Goal: Task Accomplishment & Management: Manage account settings

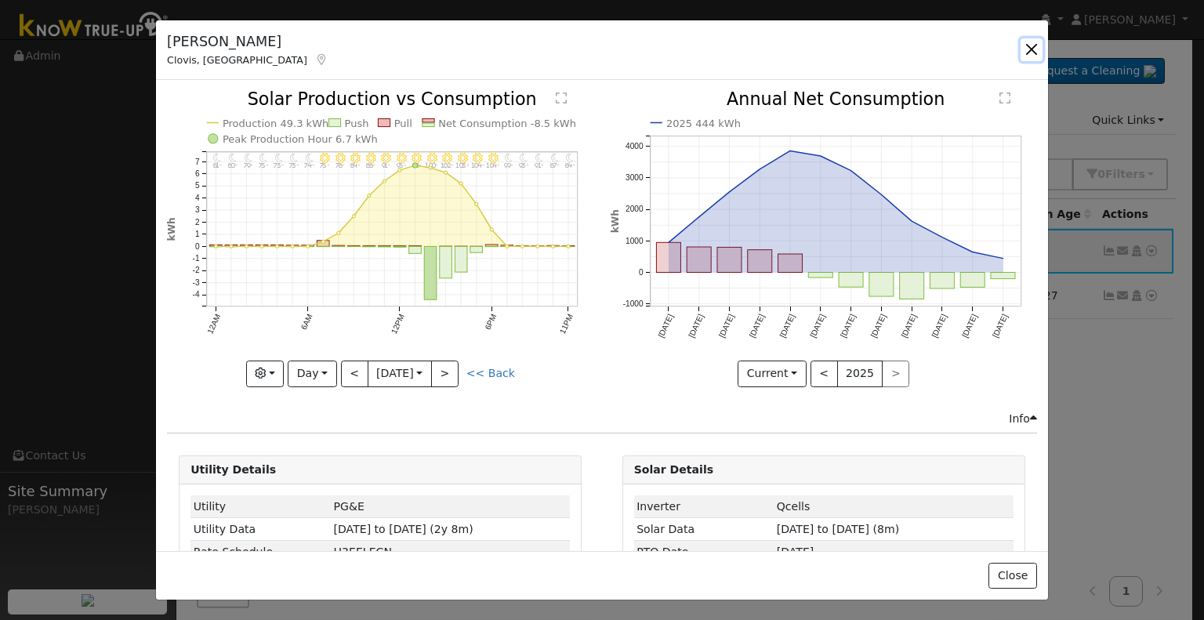
click at [1029, 44] on button "button" at bounding box center [1032, 49] width 22 height 22
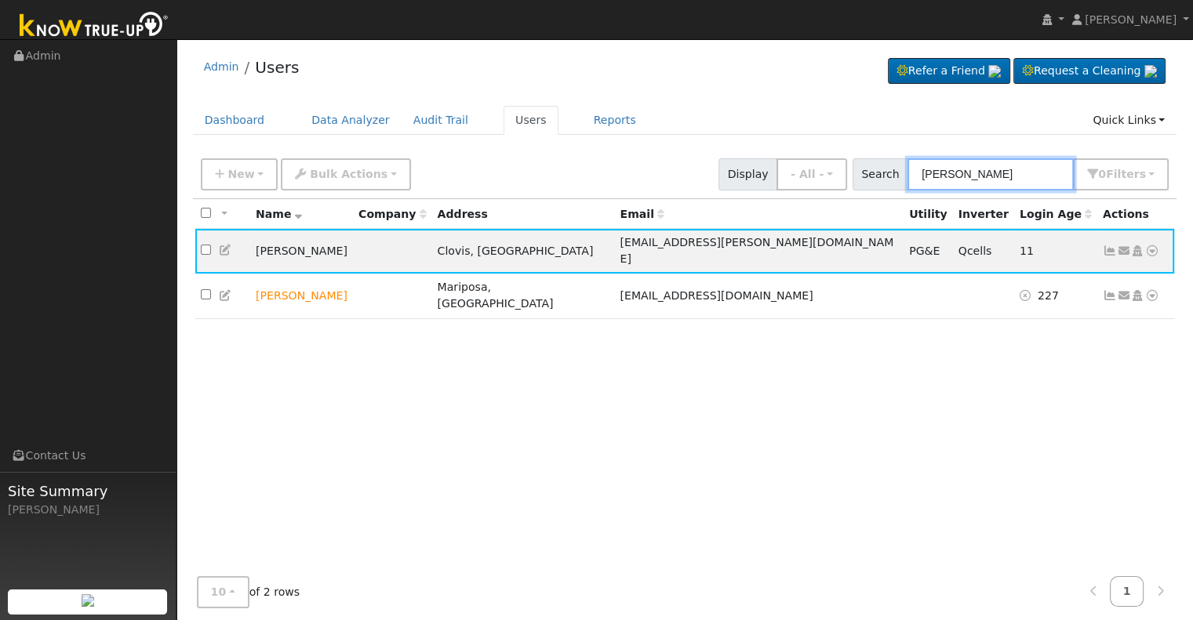
click at [919, 171] on input "McElroy" at bounding box center [990, 174] width 166 height 32
paste input "[PERSON_NAME] and [PERSON_NAME]"
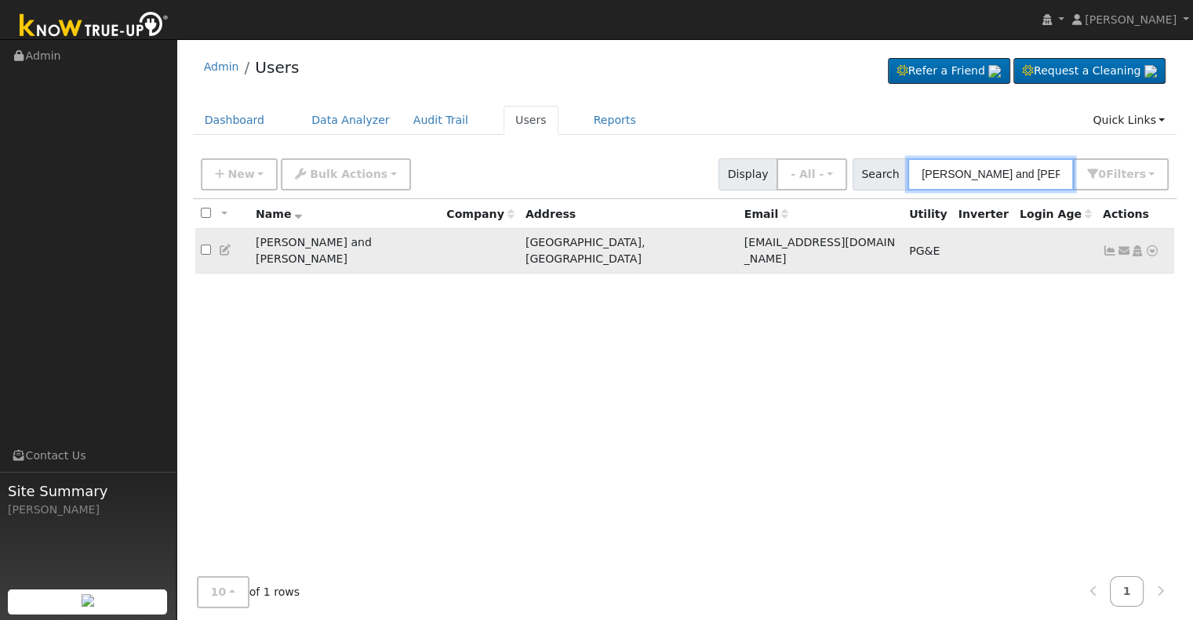
type input "[PERSON_NAME] and [PERSON_NAME]"
click at [1107, 245] on icon at bounding box center [1110, 250] width 14 height 11
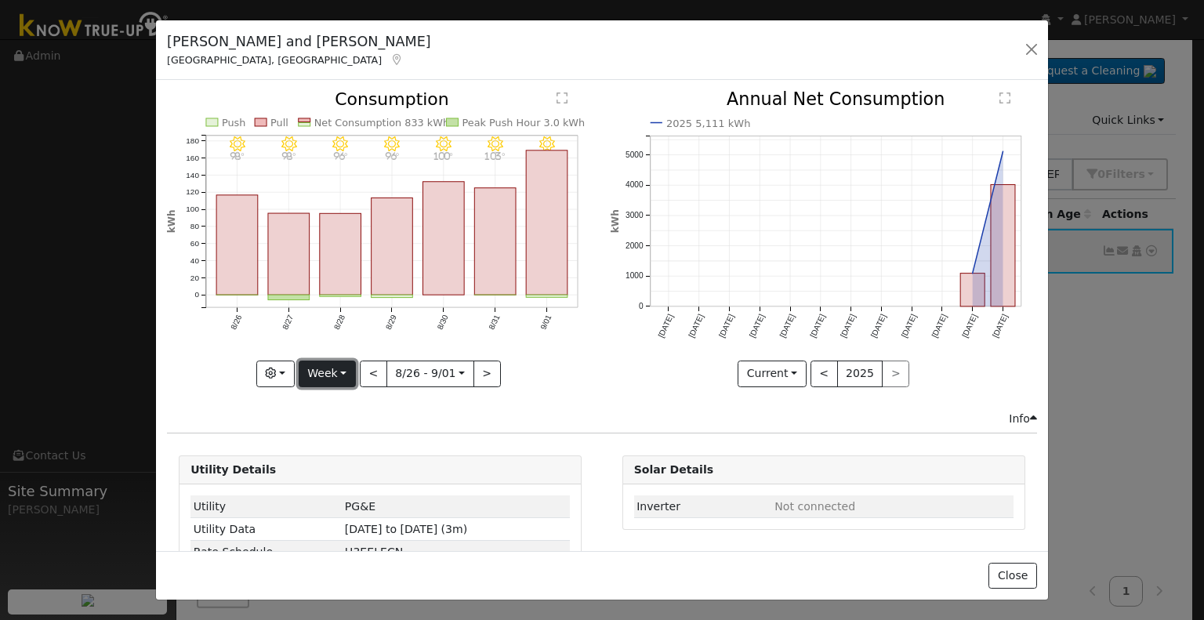
click at [325, 376] on button "Week" at bounding box center [327, 374] width 57 height 27
click at [330, 441] on link "Month" at bounding box center [354, 449] width 109 height 22
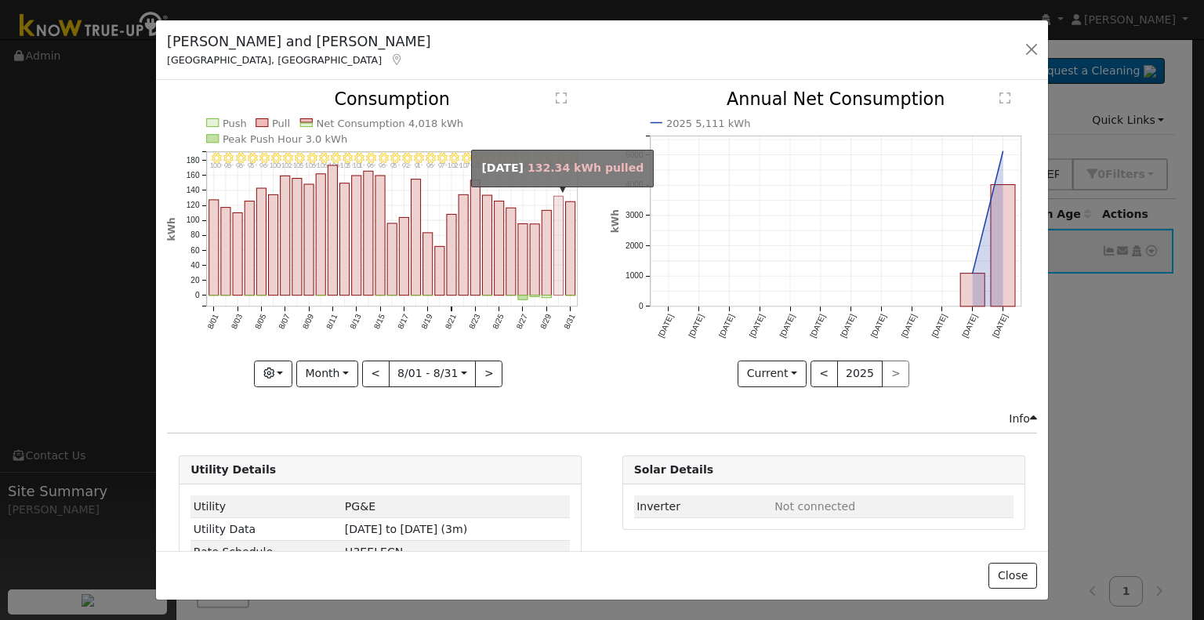
click at [554, 274] on rect "onclick=""" at bounding box center [558, 247] width 9 height 100
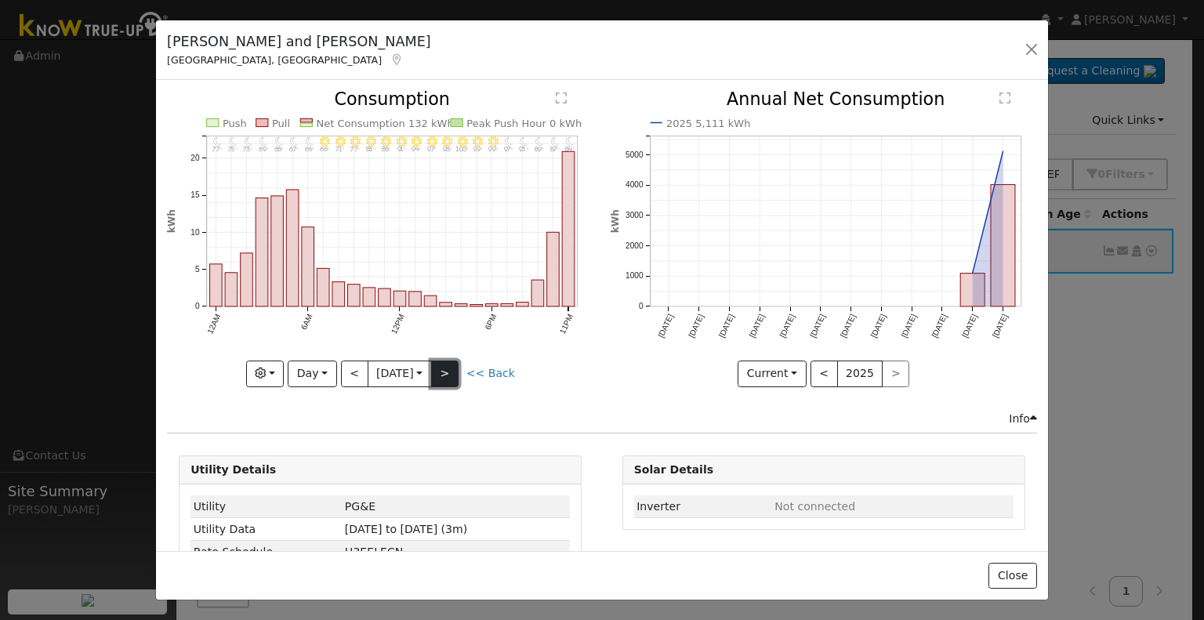
click at [441, 365] on button ">" at bounding box center [444, 374] width 27 height 27
type input "2025-08-31"
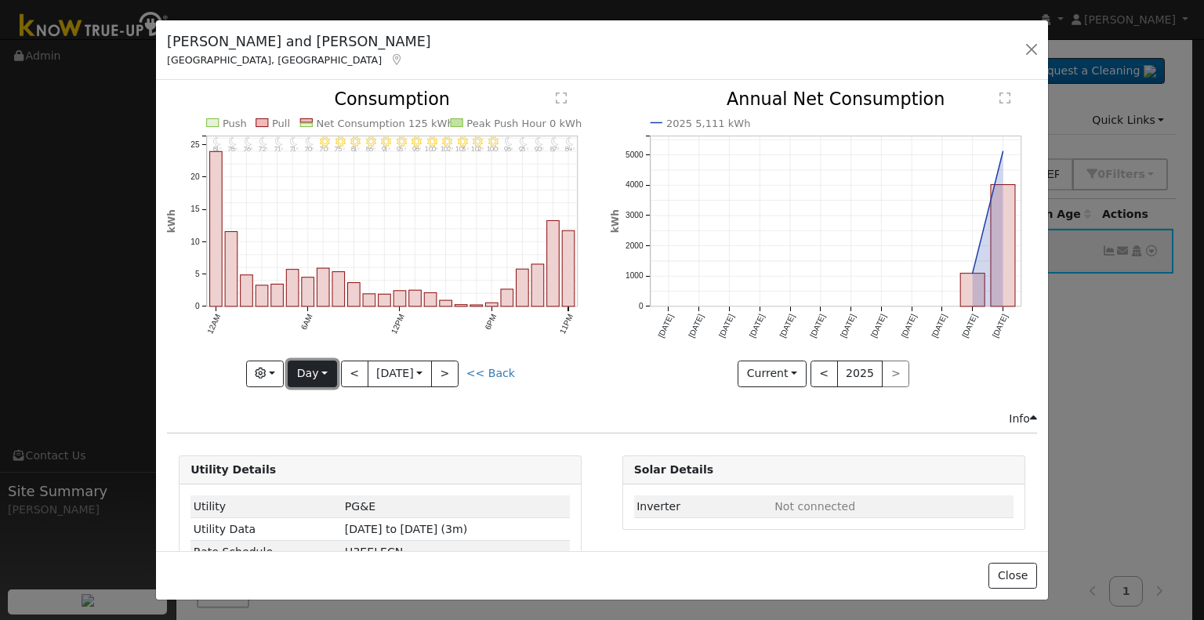
click at [320, 364] on button "Day" at bounding box center [312, 374] width 49 height 27
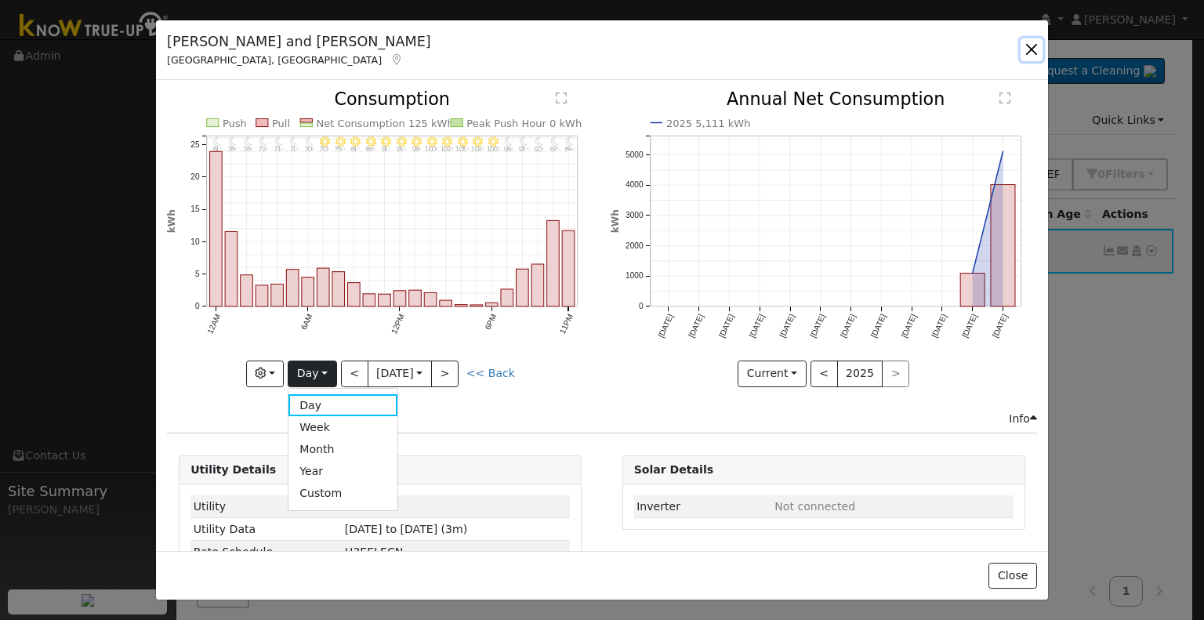
click at [1034, 49] on button "button" at bounding box center [1032, 49] width 22 height 22
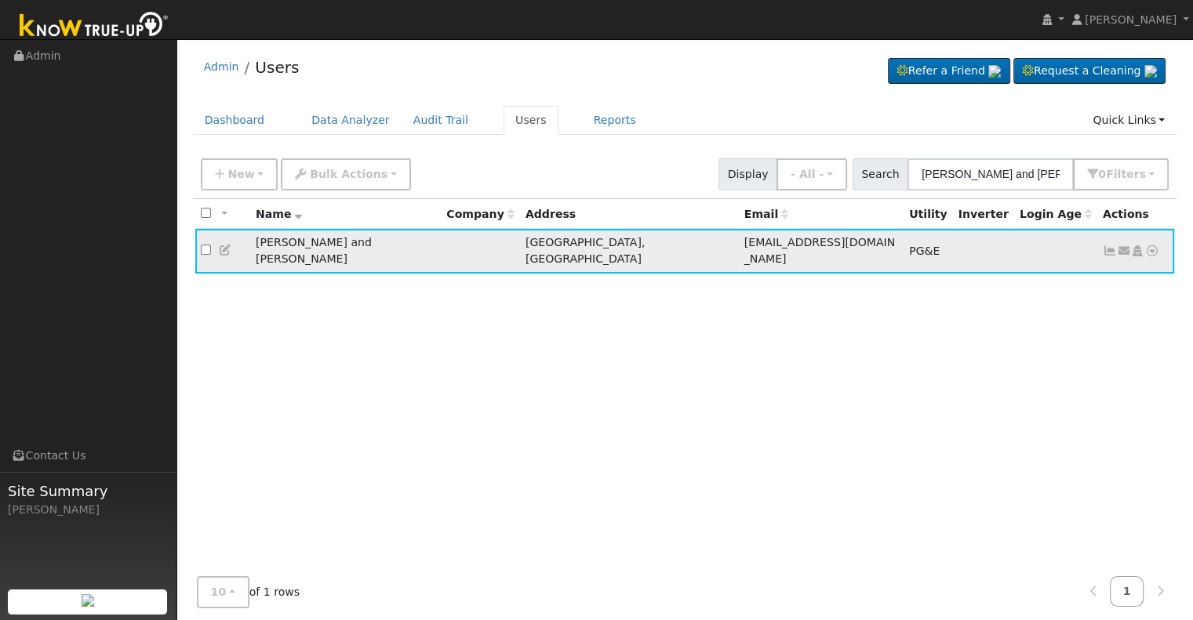
click at [1108, 245] on icon at bounding box center [1110, 250] width 14 height 11
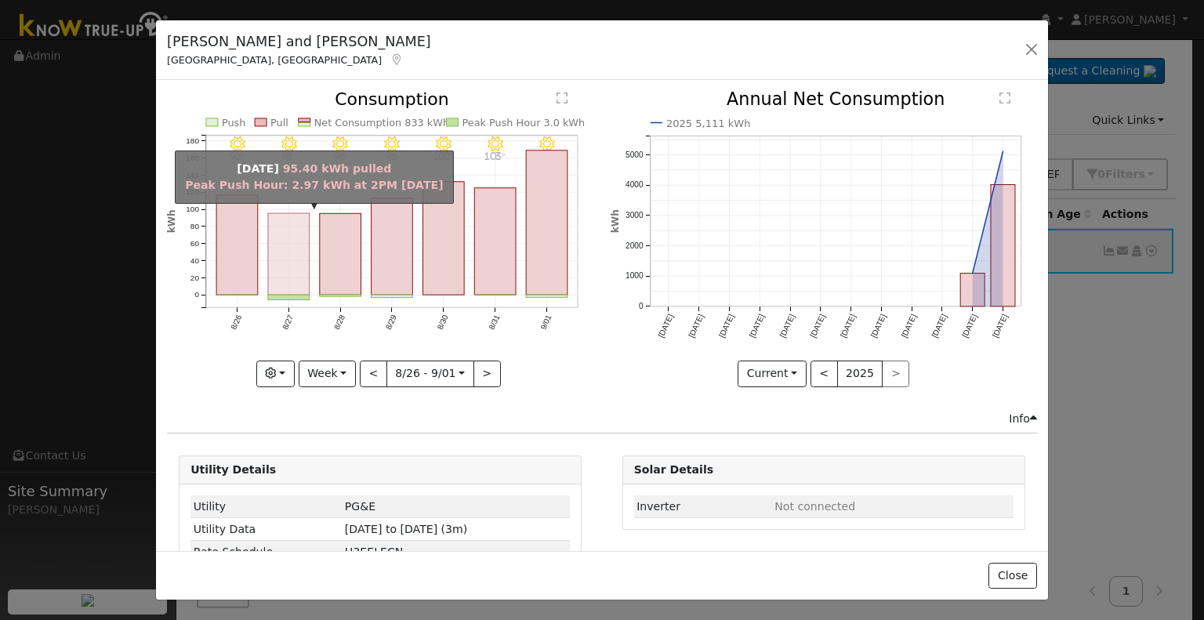
click at [274, 261] on rect "onclick=""" at bounding box center [289, 255] width 42 height 82
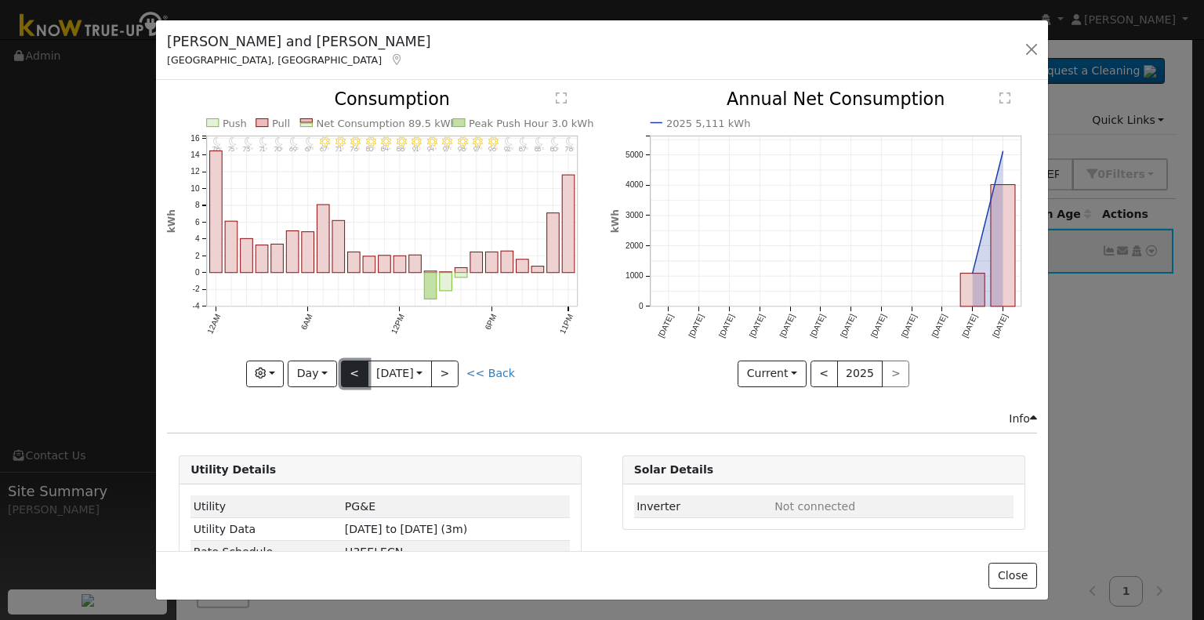
click at [348, 365] on button "<" at bounding box center [354, 374] width 27 height 27
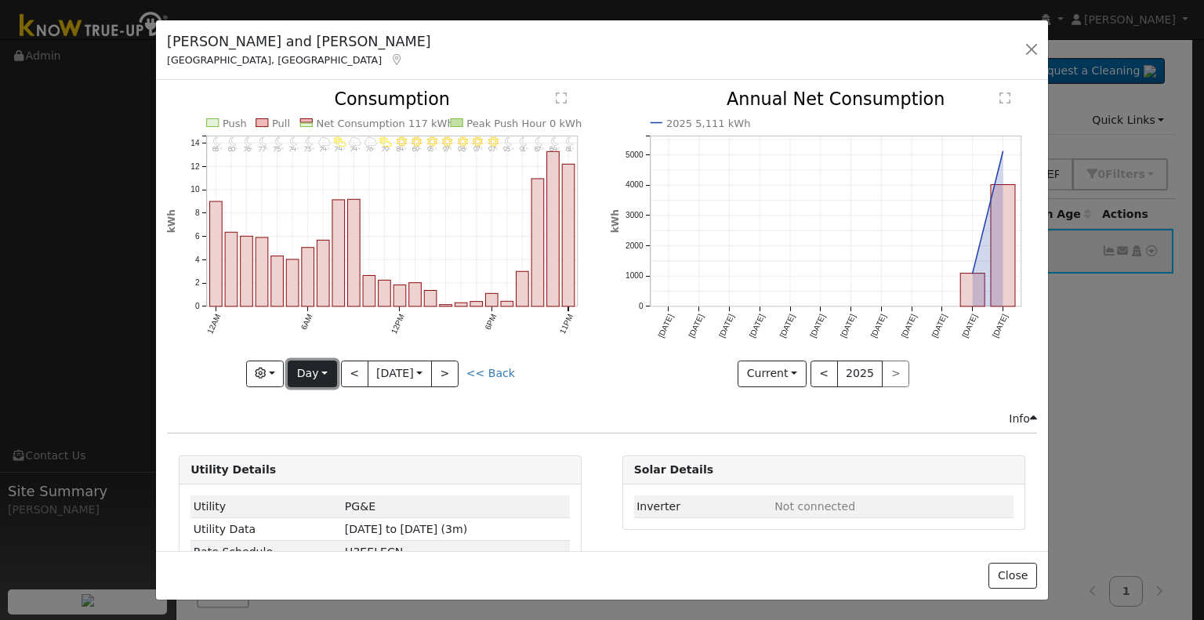
click at [316, 369] on button "Day" at bounding box center [312, 374] width 49 height 27
click at [312, 470] on link "Year" at bounding box center [343, 471] width 109 height 22
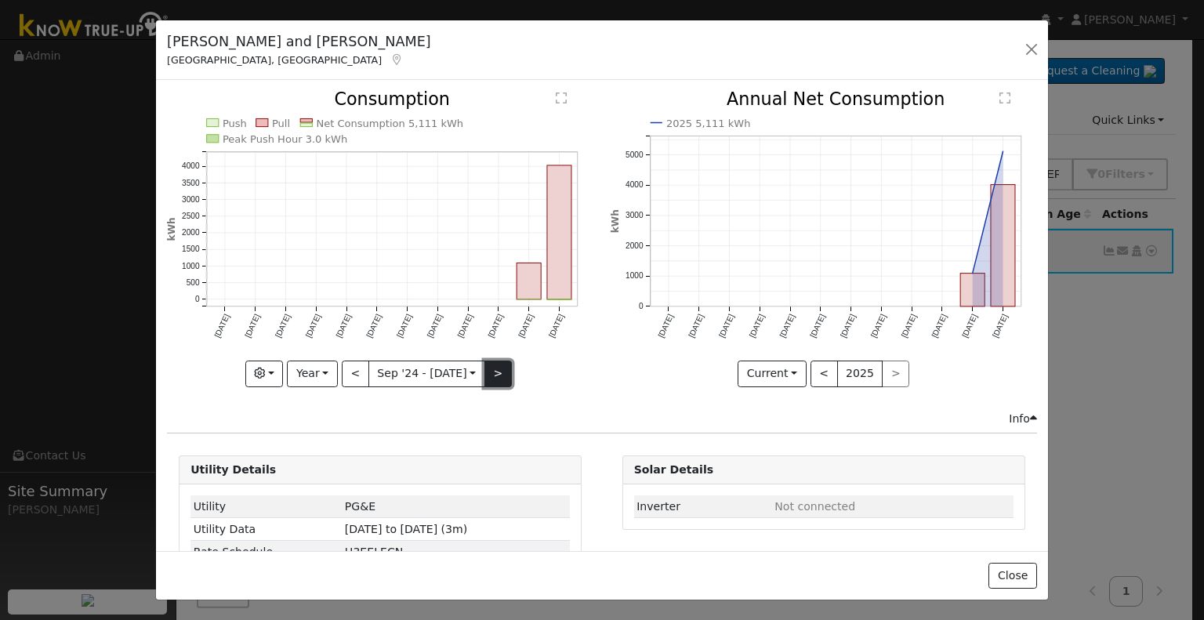
click at [490, 370] on button ">" at bounding box center [498, 374] width 27 height 27
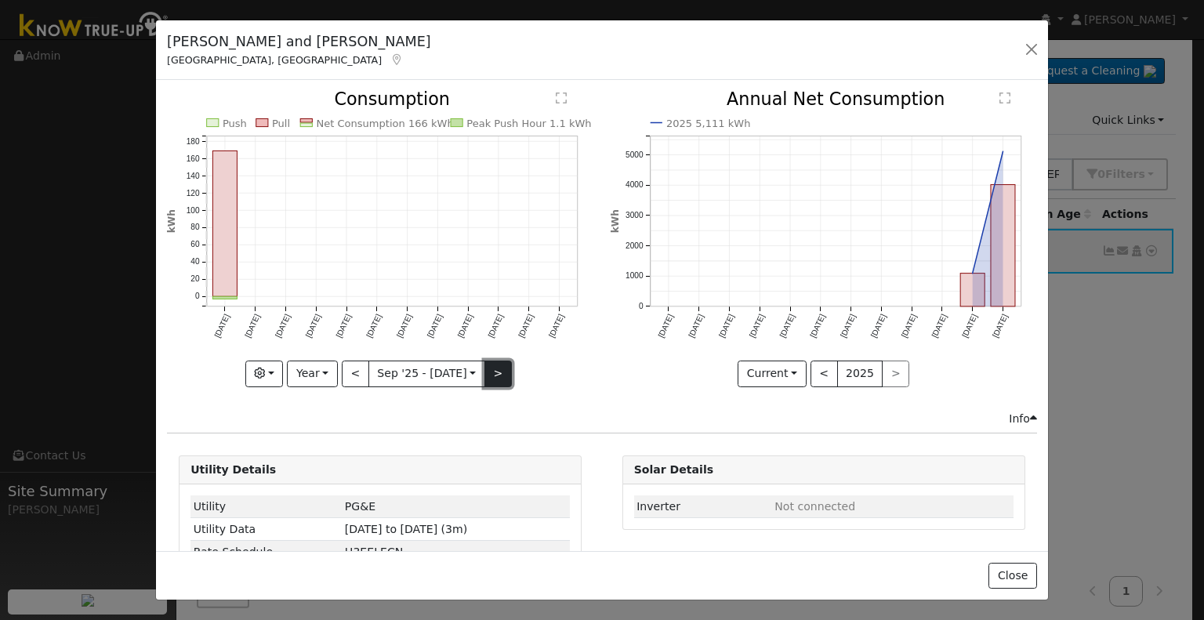
click at [499, 366] on button ">" at bounding box center [498, 374] width 27 height 27
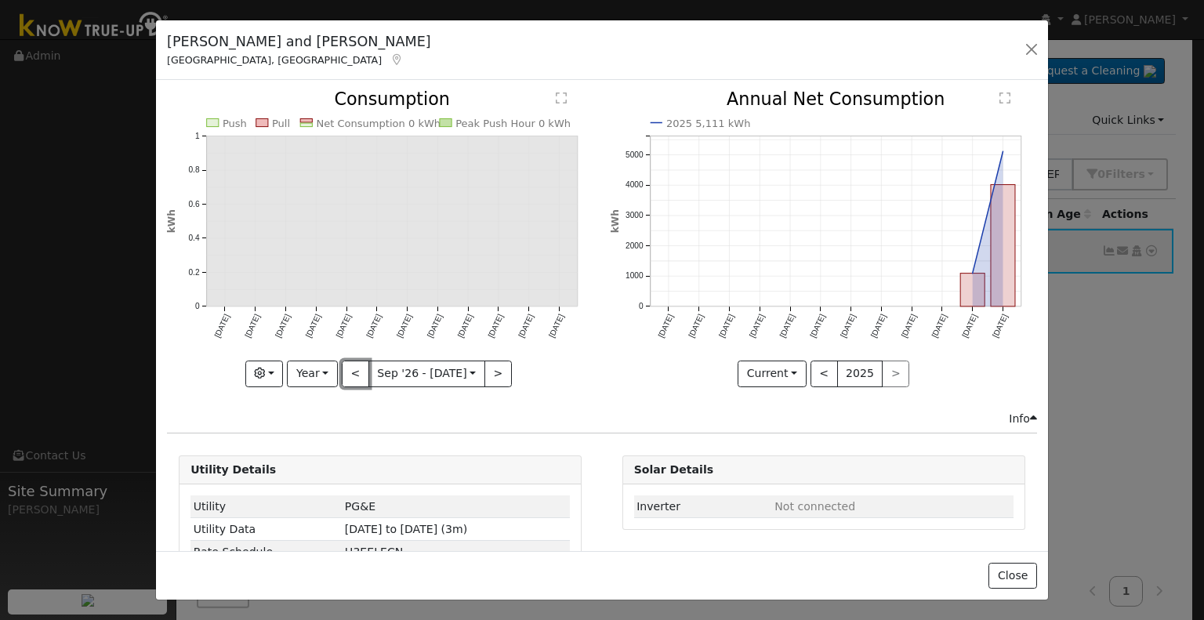
click at [347, 364] on button "<" at bounding box center [355, 374] width 27 height 27
type input "2025-09-01"
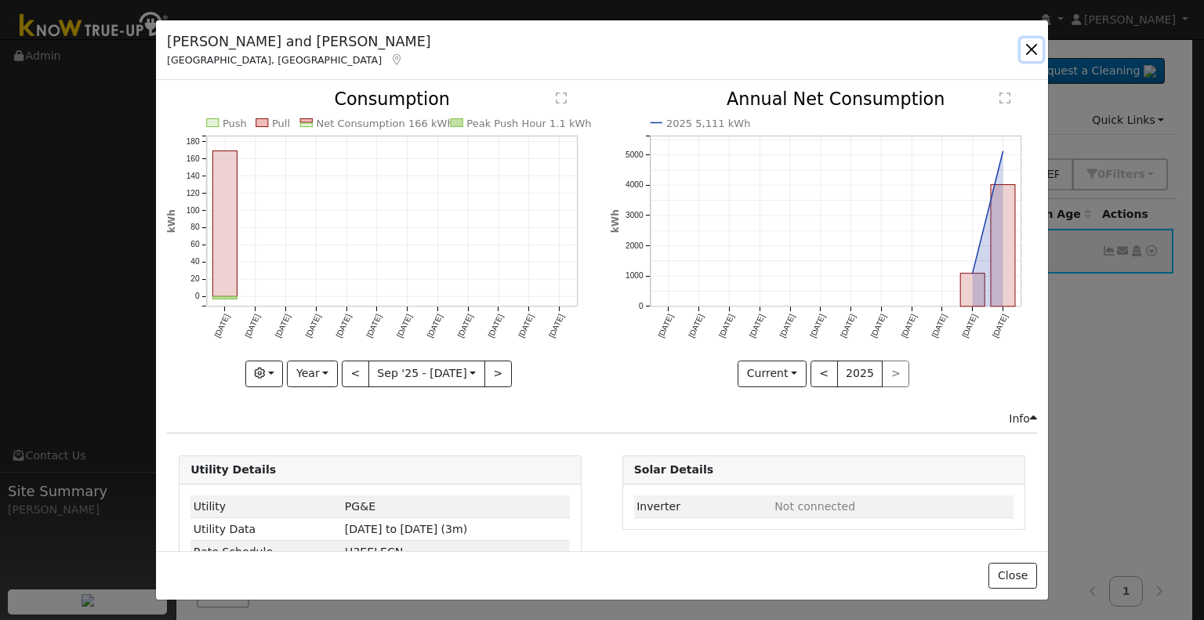
click at [1034, 42] on button "button" at bounding box center [1032, 49] width 22 height 22
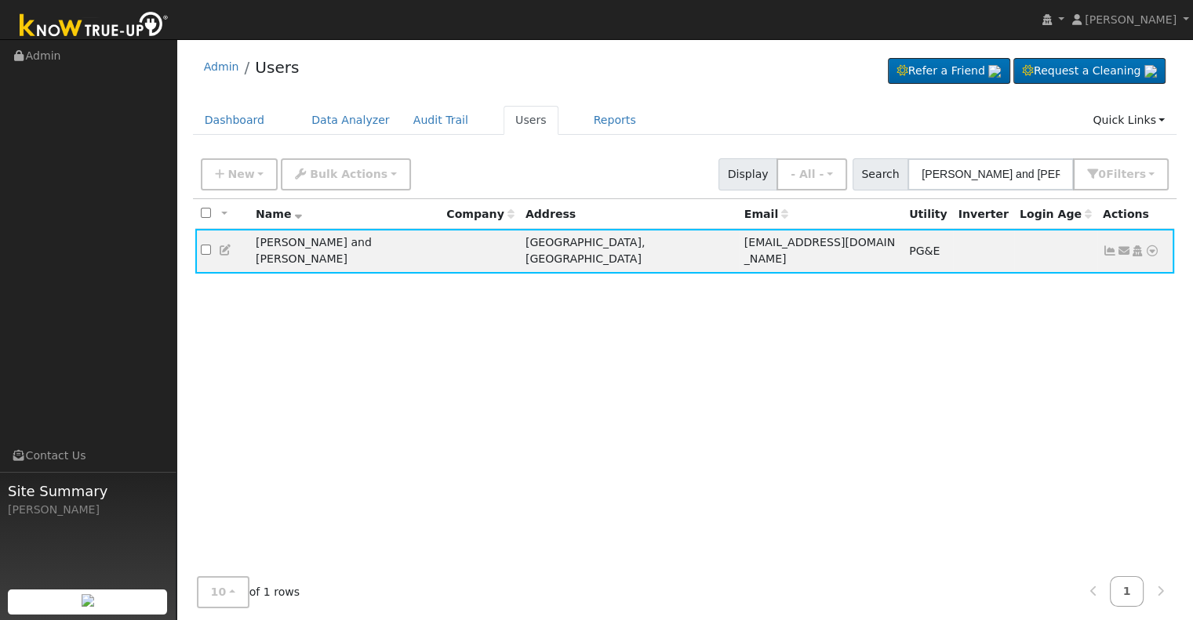
click at [228, 245] on icon at bounding box center [226, 250] width 14 height 11
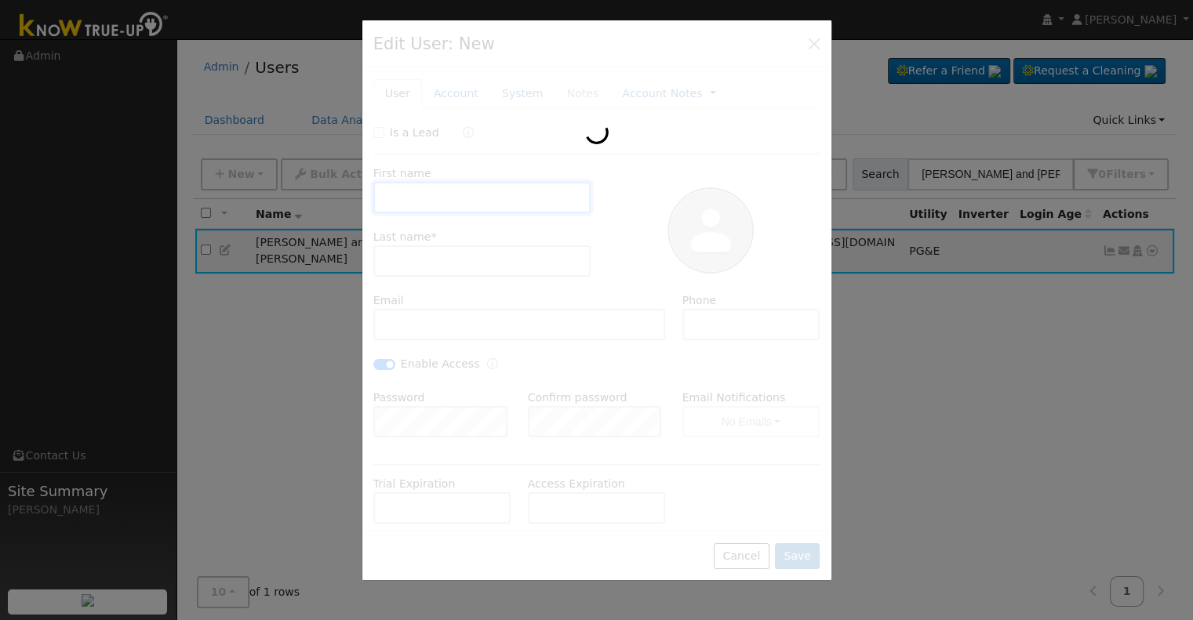
type input "Simin and Yongzhao"
type input "Liang"
type input "jennan17@gmail.com"
type input "(559) 917-9300"
checkbox input "true"
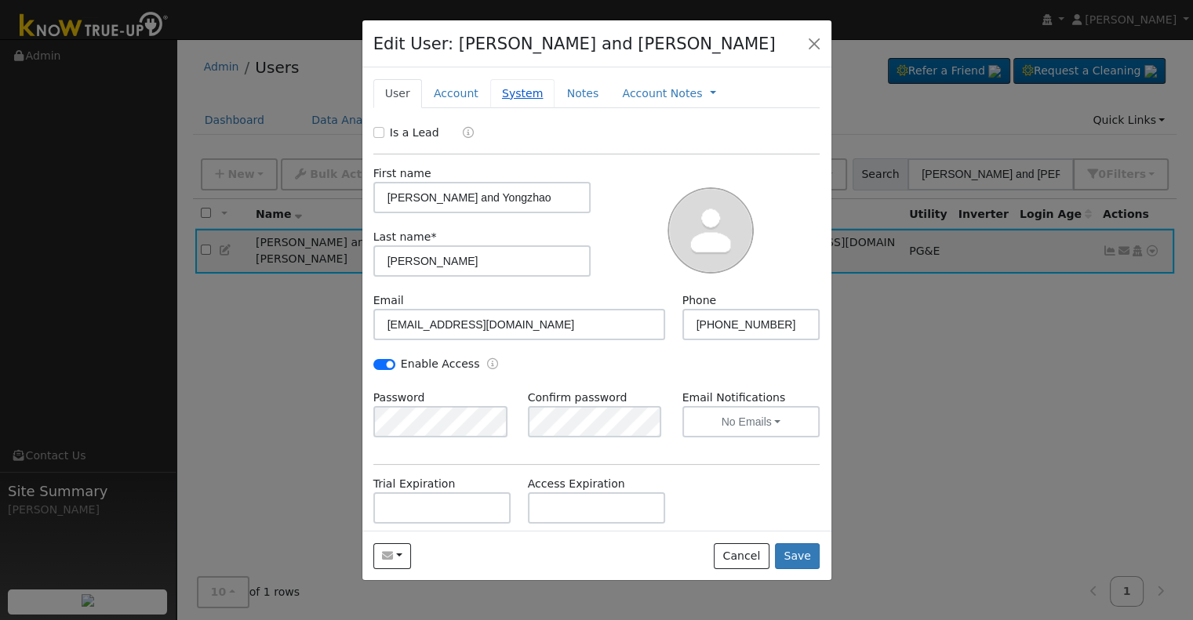
click at [518, 88] on link "System" at bounding box center [522, 93] width 65 height 29
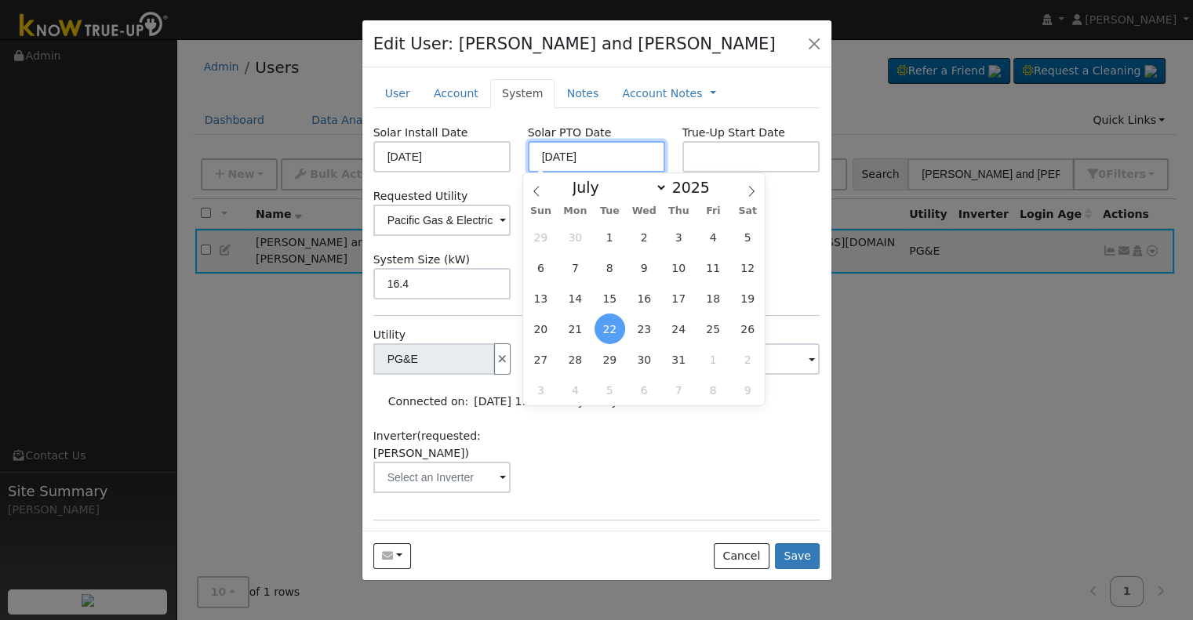
drag, startPoint x: 585, startPoint y: 152, endPoint x: 517, endPoint y: 147, distance: 68.4
click at [519, 147] on div "Solar PTO Date 07/22/2025" at bounding box center [596, 149] width 154 height 48
click at [472, 160] on input "10/24/2024" at bounding box center [442, 156] width 138 height 31
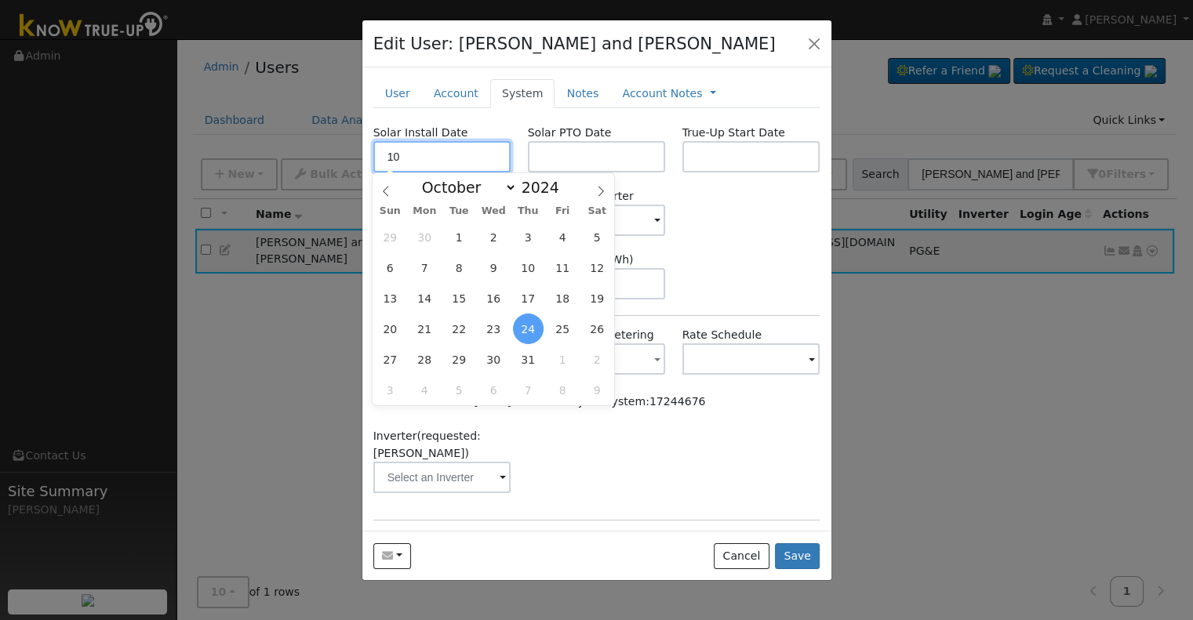
type input "1"
click at [801, 557] on button "Save" at bounding box center [797, 556] width 45 height 27
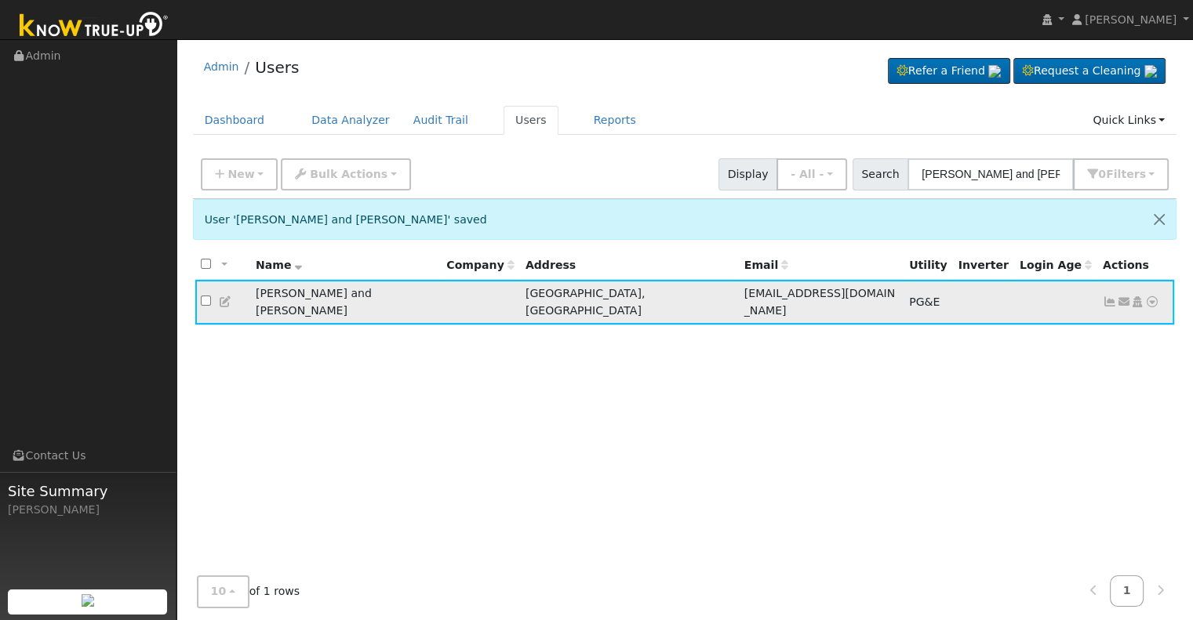
click at [1153, 296] on icon at bounding box center [1152, 301] width 14 height 11
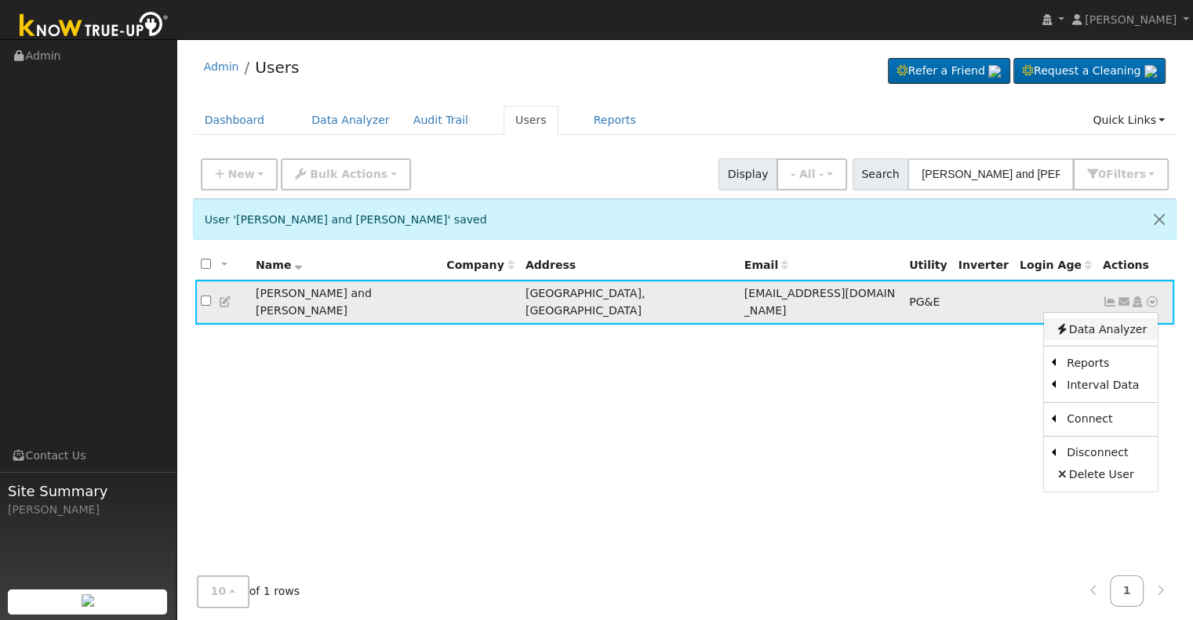
click at [1117, 324] on link "Data Analyzer" at bounding box center [1101, 329] width 114 height 22
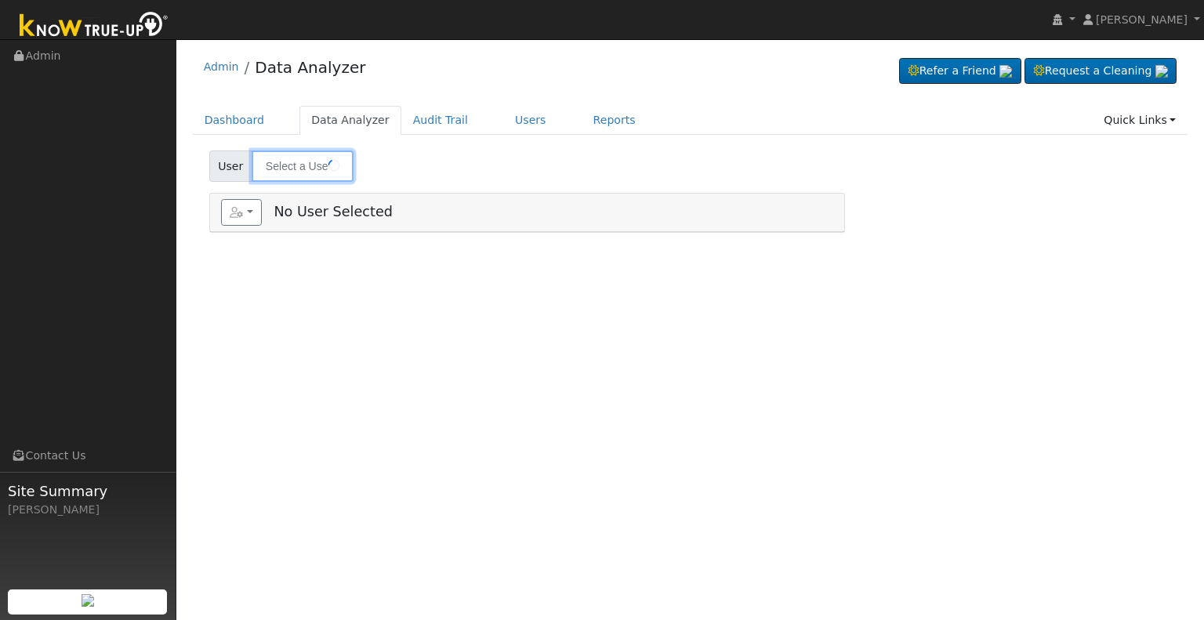
type input "[PERSON_NAME] and [PERSON_NAME]"
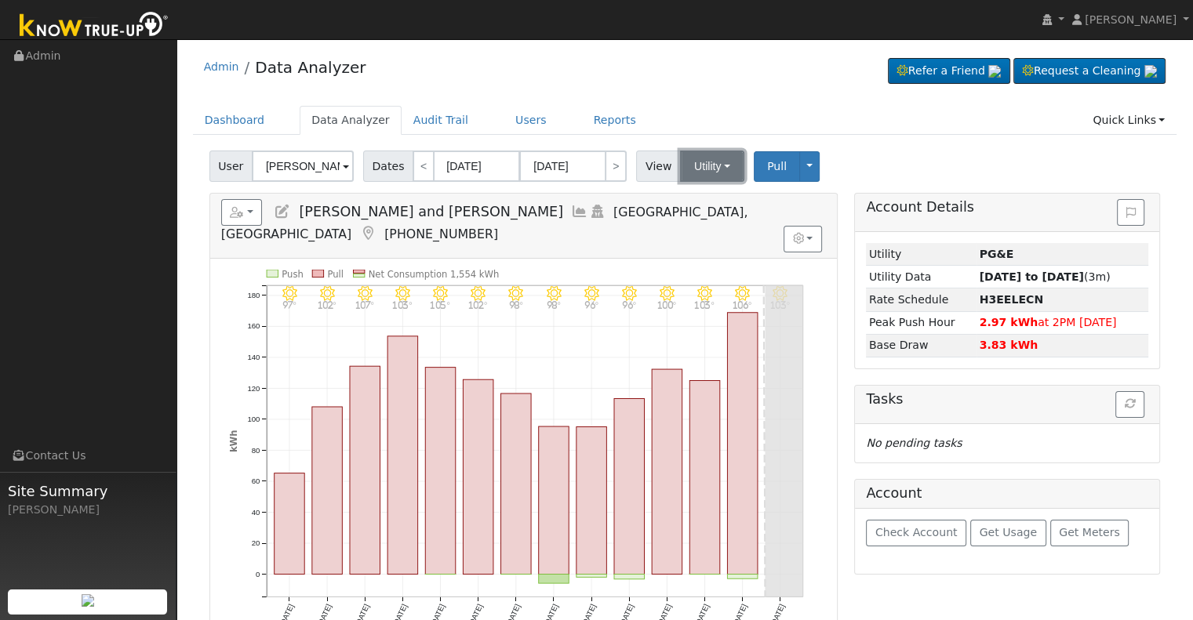
click at [712, 164] on button "Utility" at bounding box center [712, 166] width 64 height 31
click at [441, 161] on input "[DATE]" at bounding box center [477, 166] width 86 height 31
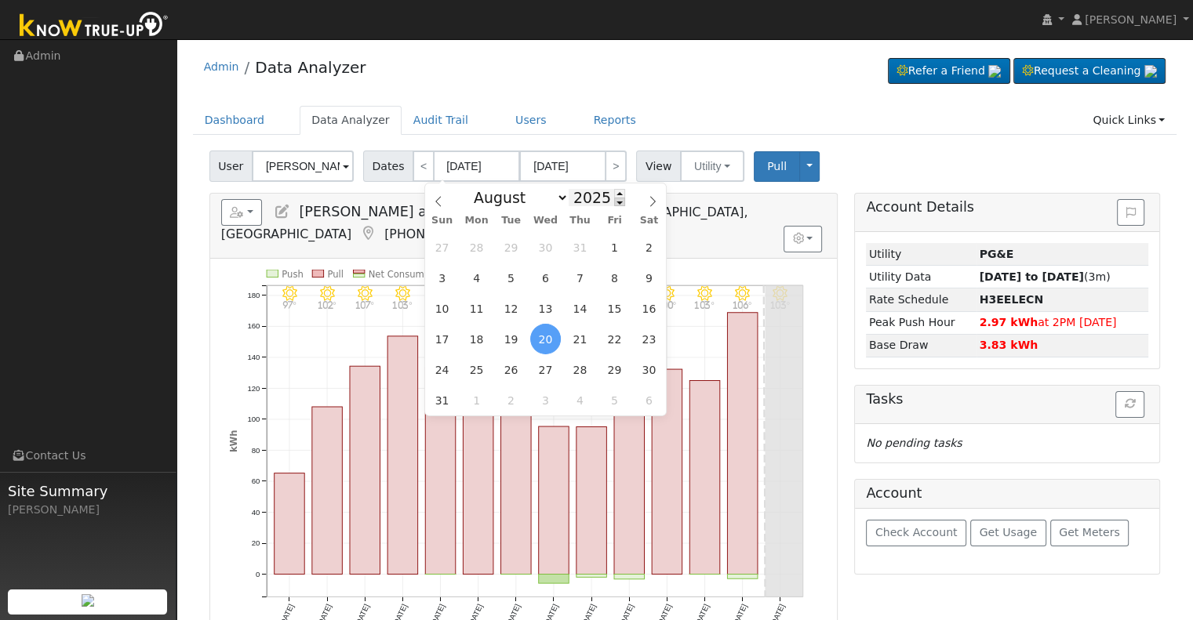
click at [614, 203] on span at bounding box center [619, 202] width 11 height 9
type input "2024"
click at [770, 169] on span "Pull" at bounding box center [777, 166] width 20 height 13
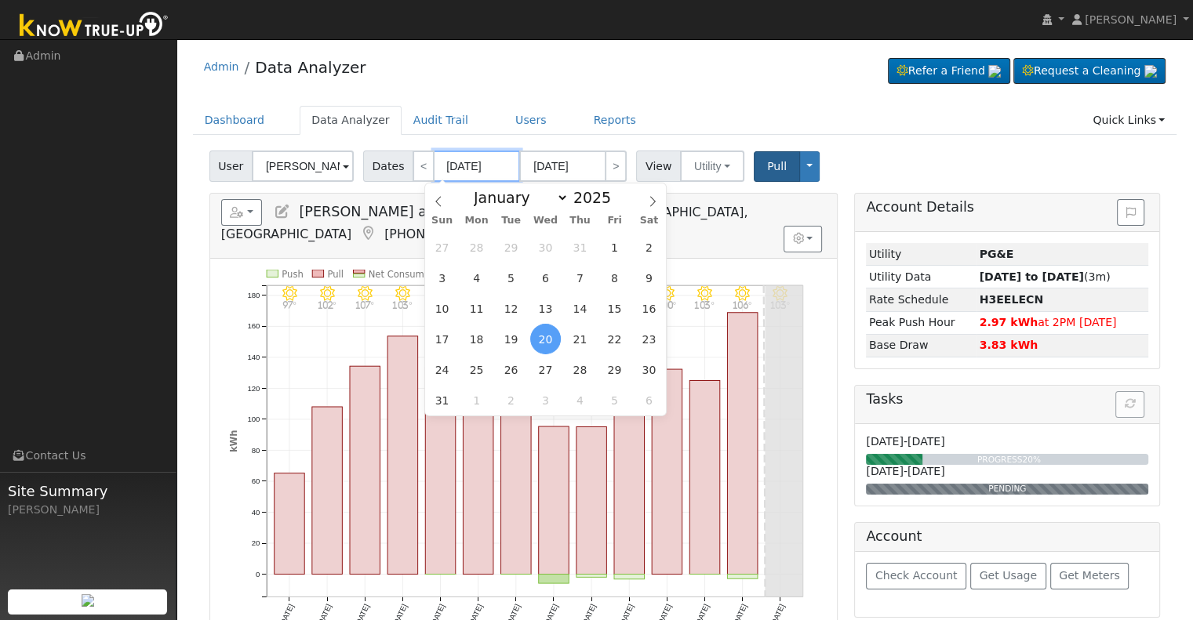
click at [496, 165] on input "[DATE]" at bounding box center [477, 166] width 86 height 31
type input "09/02/0202"
type input "08/20/202"
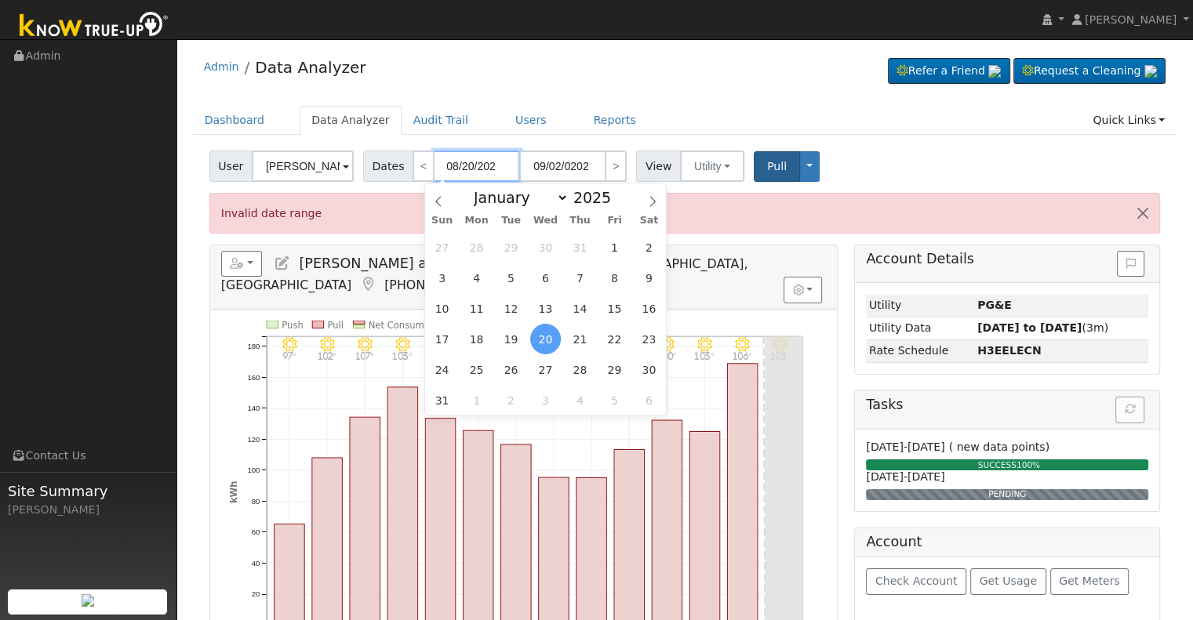
type input "[DATE]"
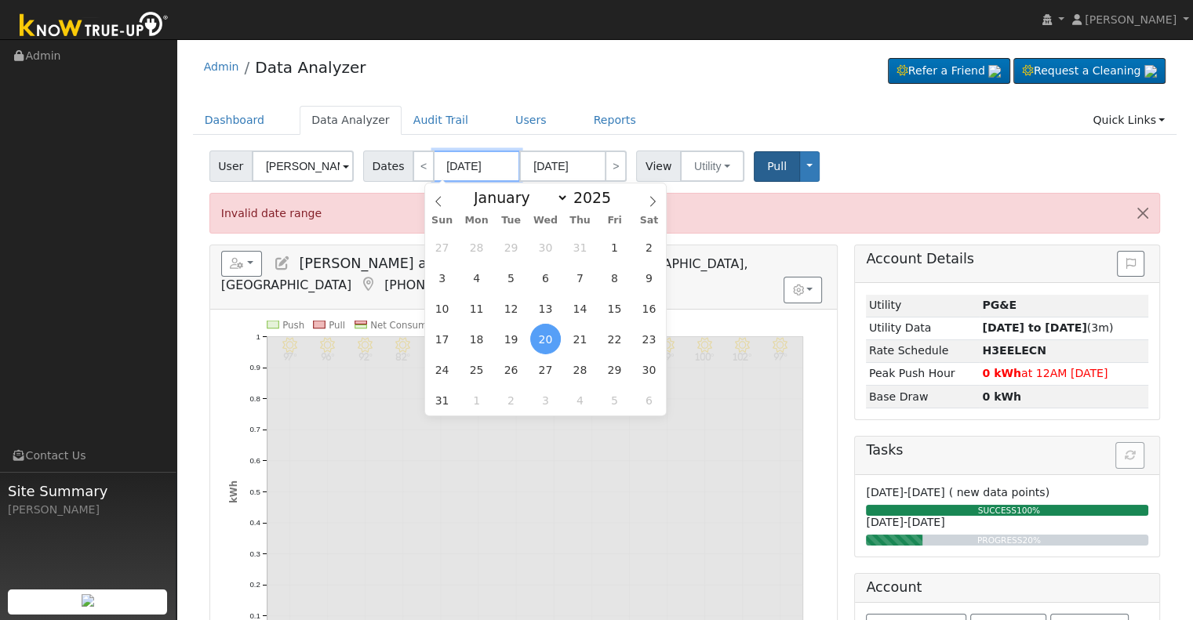
type input "[DATE]"
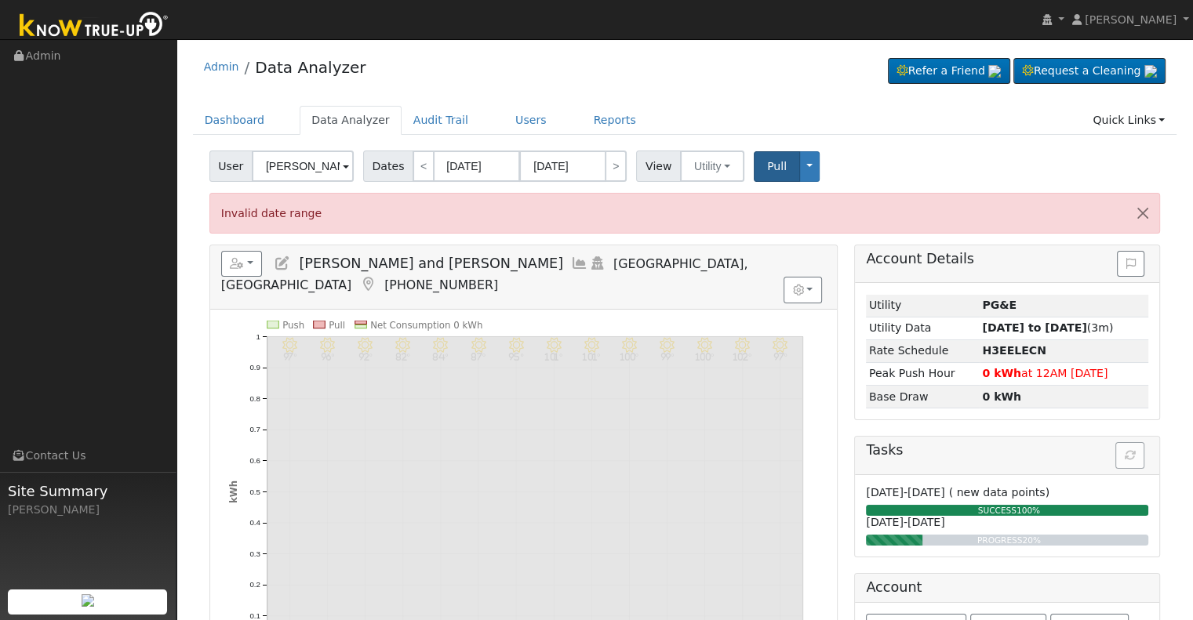
click at [558, 141] on div "Dashboard Data Analyzer Audit Trail Users Reports Quick Links Quick Add Quick C…" at bounding box center [685, 128] width 984 height 45
click at [579, 163] on input "[DATE]" at bounding box center [562, 166] width 86 height 31
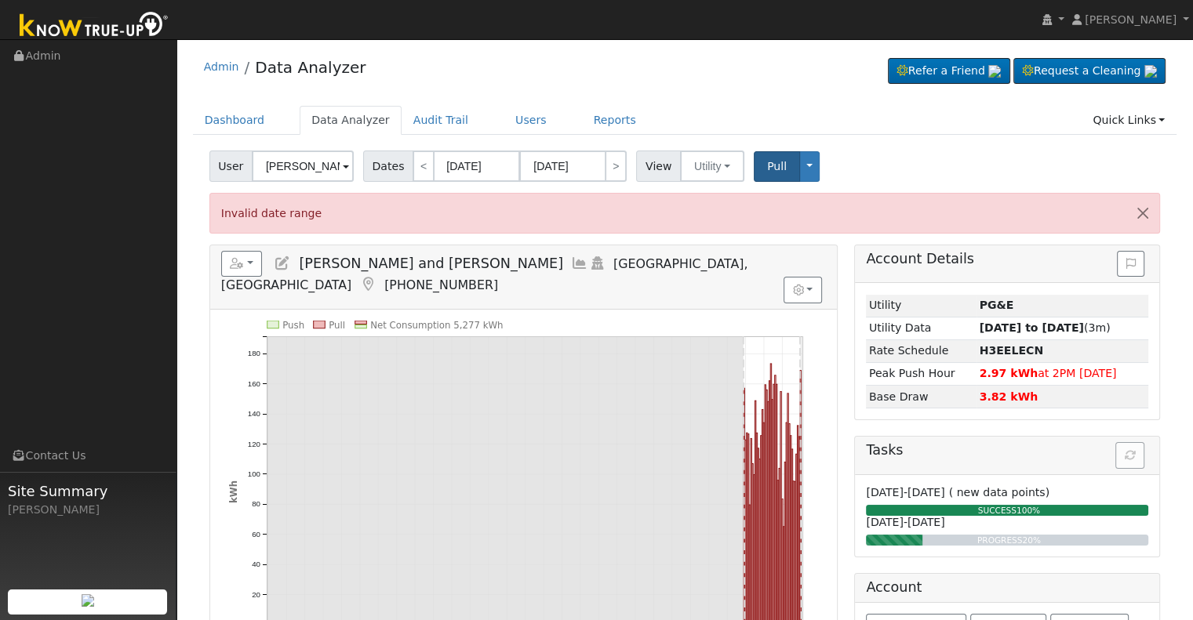
click at [663, 121] on ul "Dashboard Data Analyzer Audit Trail Users Reports Quick Links Quick Add Quick C…" at bounding box center [685, 120] width 984 height 29
click at [767, 171] on span "Pull" at bounding box center [777, 166] width 20 height 13
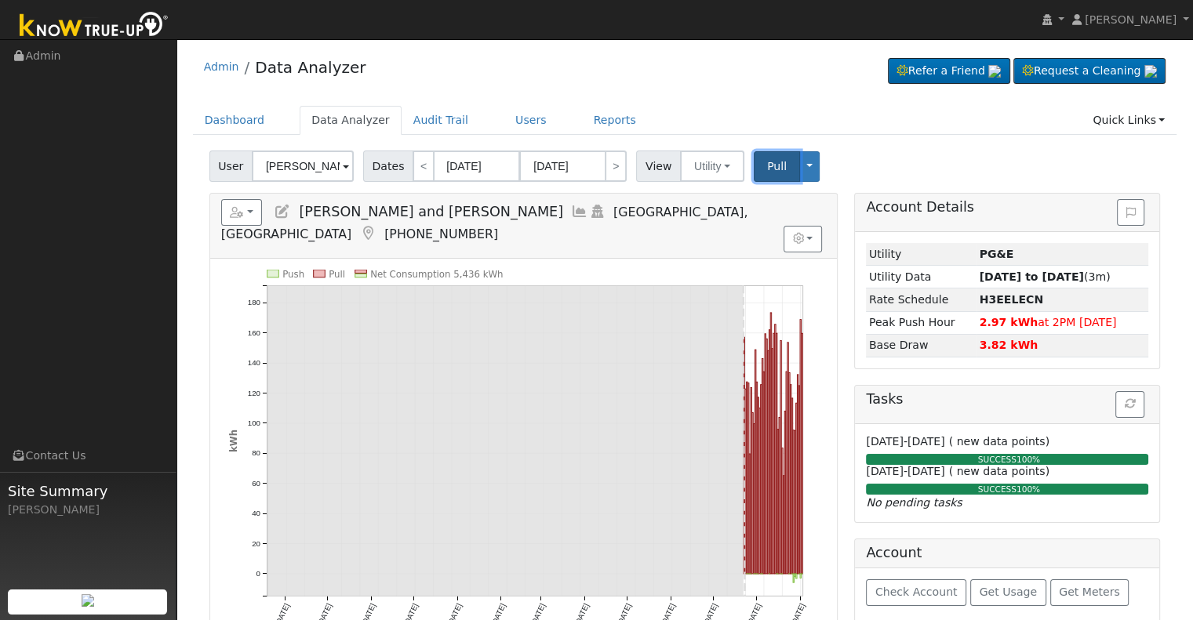
click at [754, 166] on button "Pull" at bounding box center [777, 166] width 46 height 31
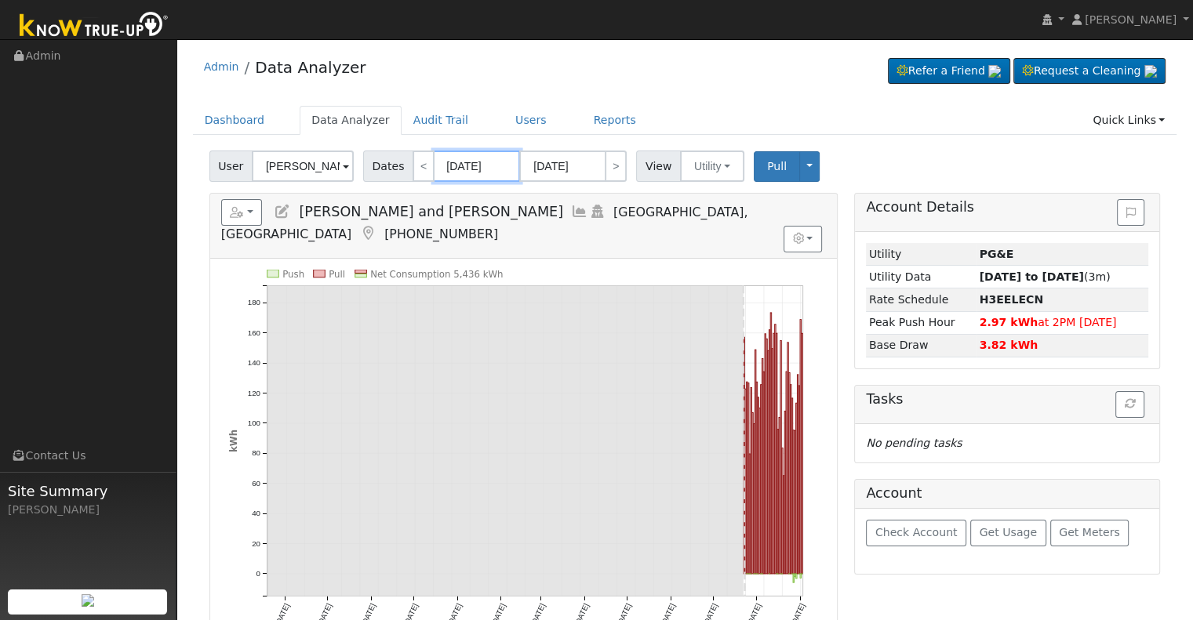
click at [494, 166] on input "[DATE]" at bounding box center [477, 166] width 86 height 31
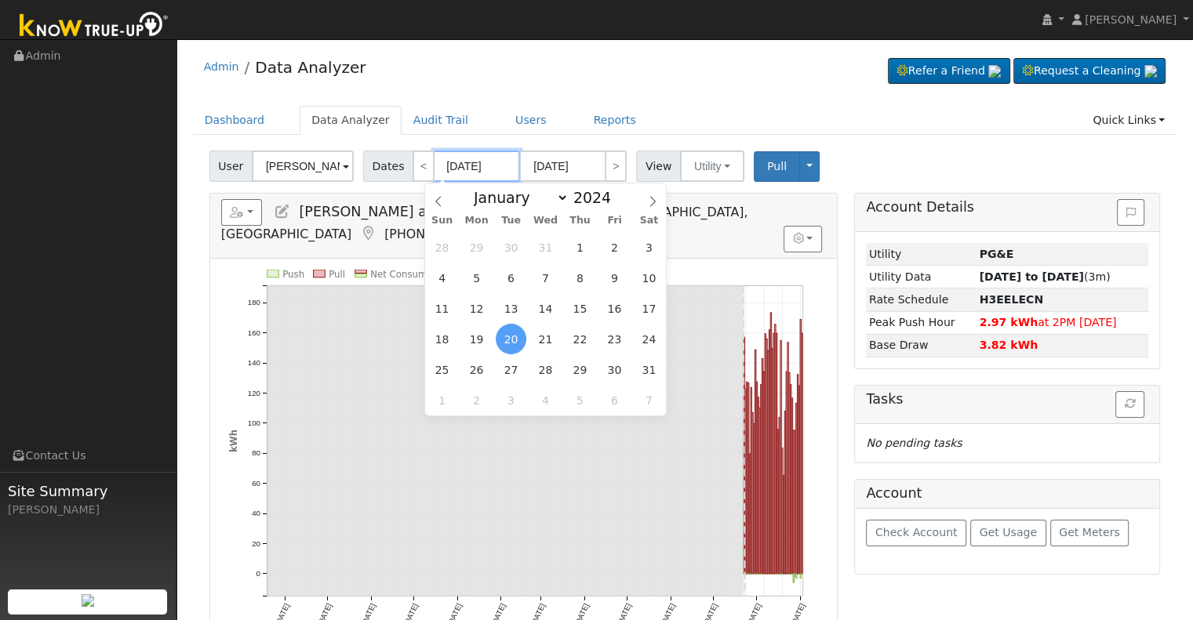
type input "09/02/0203"
type input "08/20/202"
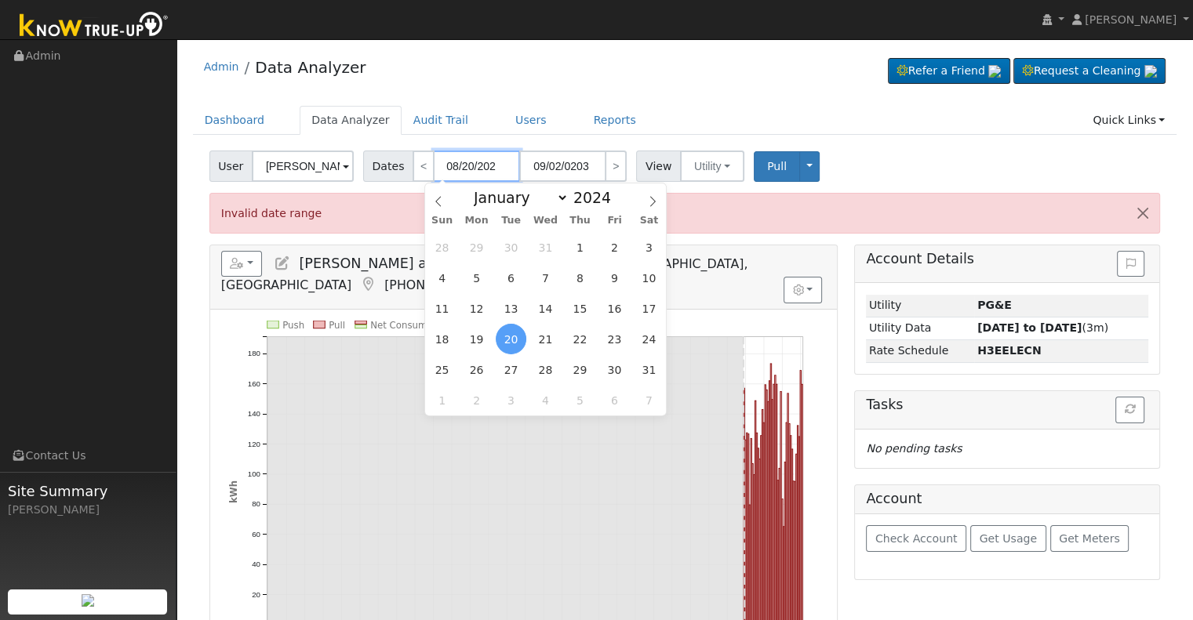
type input "[DATE]"
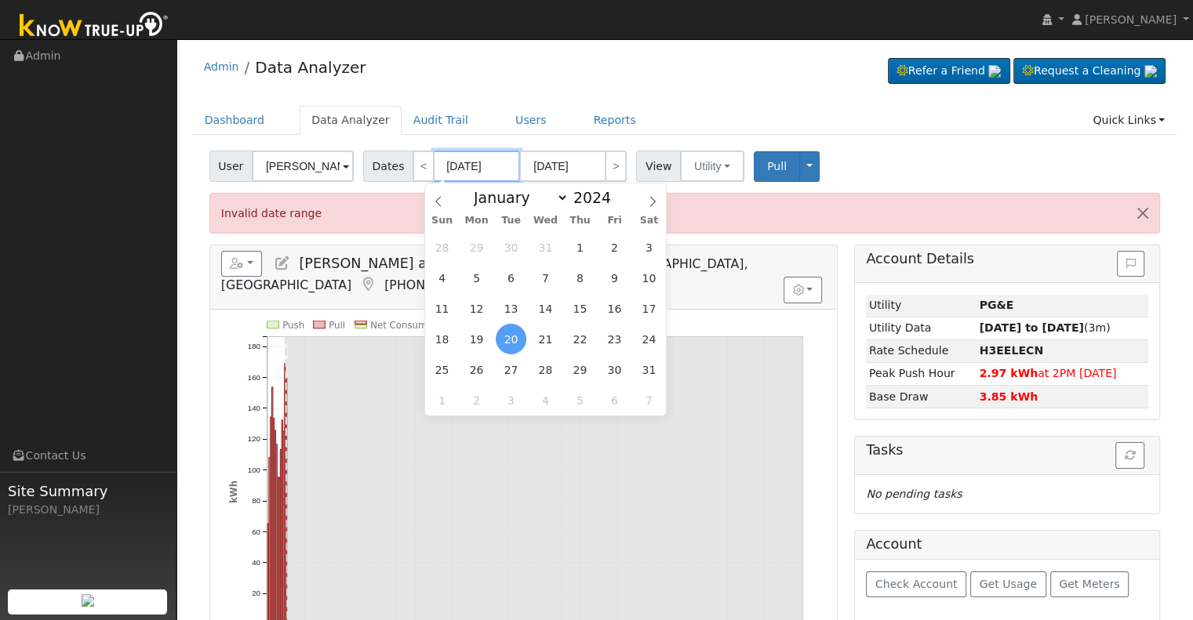
click at [451, 162] on input "[DATE]" at bounding box center [477, 166] width 86 height 31
click at [449, 164] on input "[DATE]" at bounding box center [477, 166] width 86 height 31
type input "0/20/2025"
type input "[DATE]"
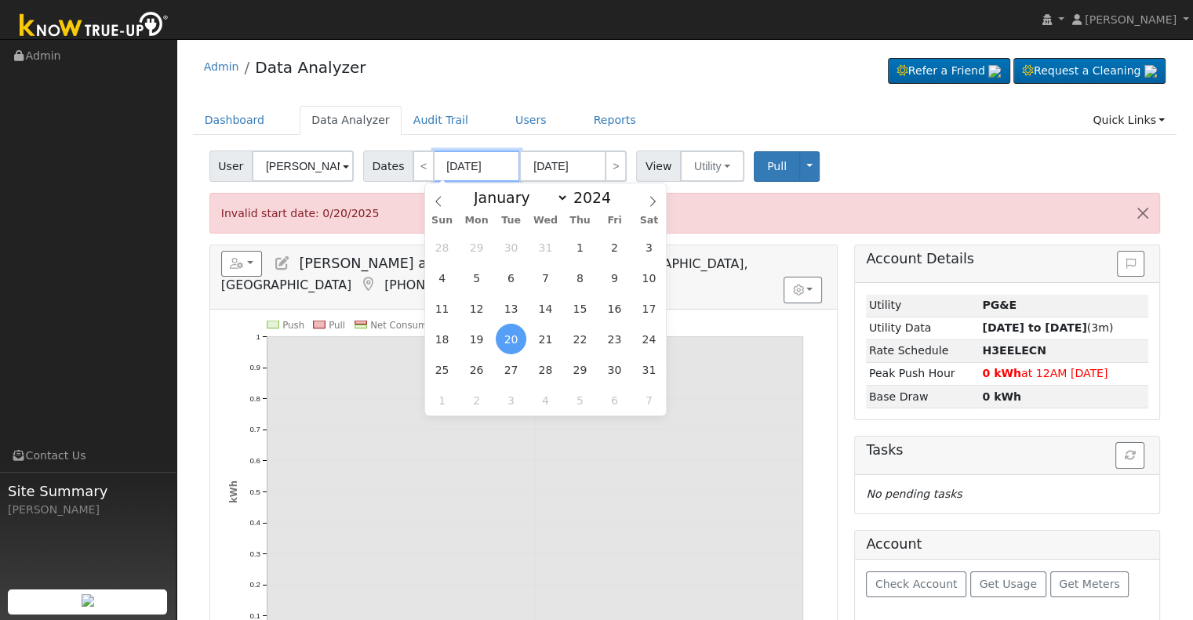
type input "[DATE]"
click at [536, 161] on input "[DATE]" at bounding box center [562, 166] width 86 height 31
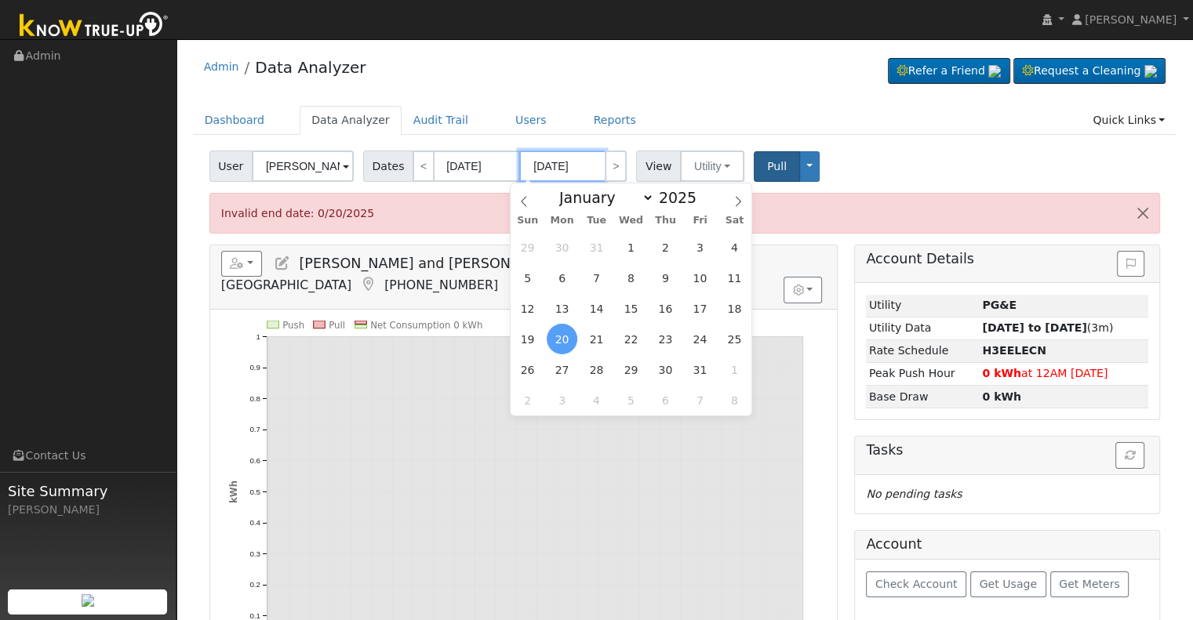
type input "[DATE]"
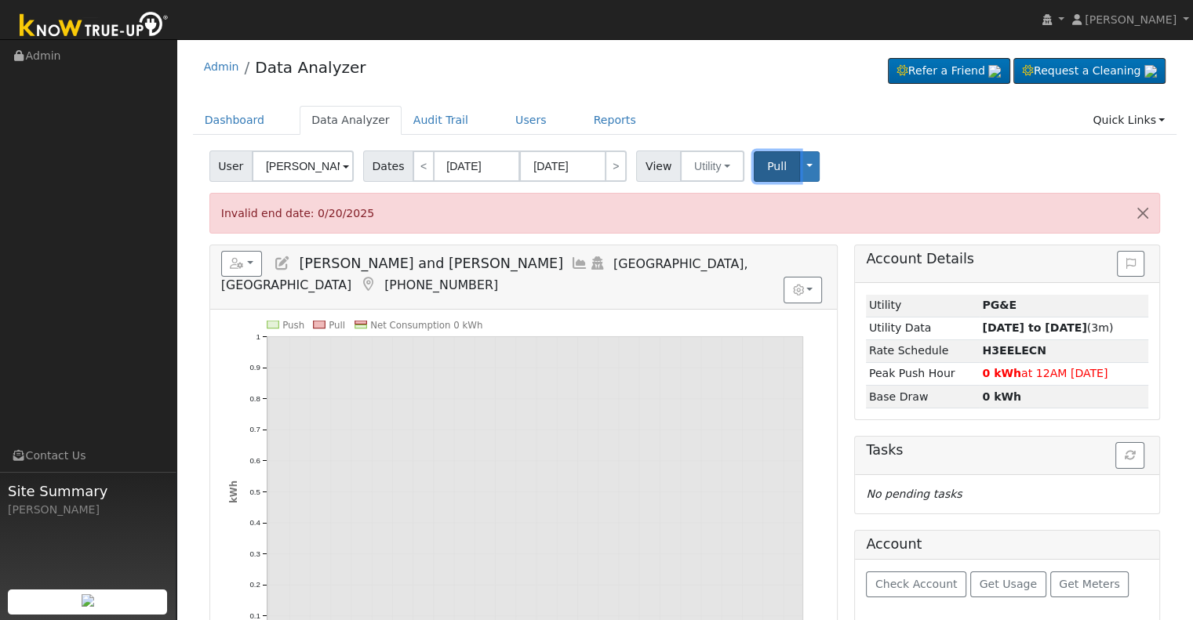
click at [767, 162] on span "Pull" at bounding box center [777, 166] width 20 height 13
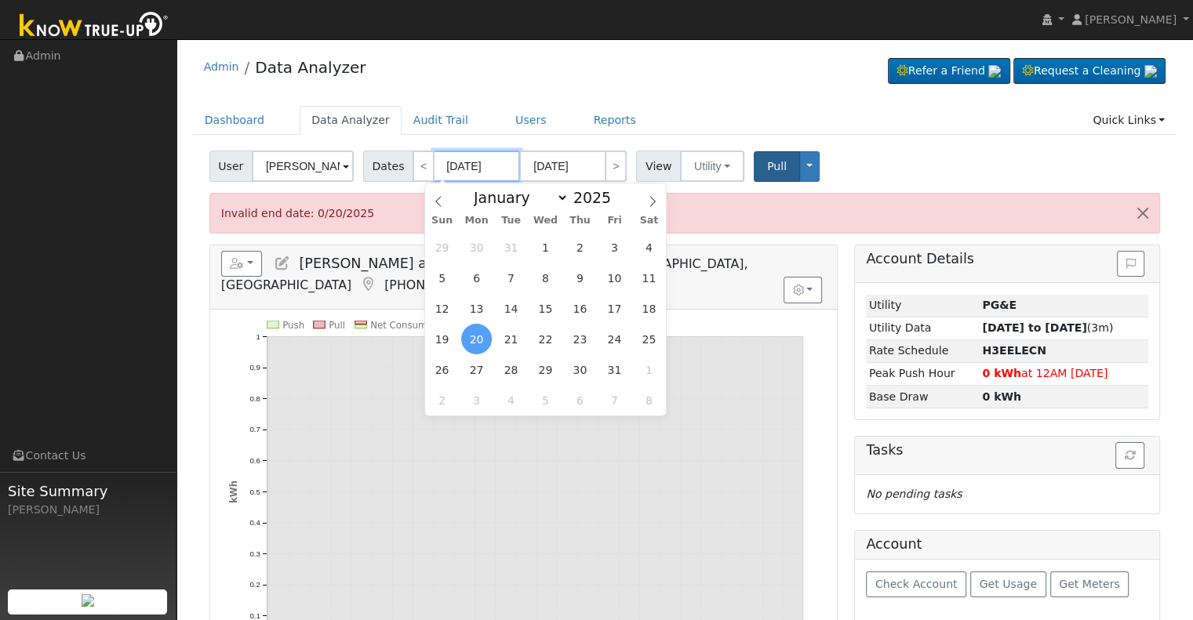
click at [445, 164] on input "[DATE]" at bounding box center [477, 166] width 86 height 31
type input "[DATE]"
click at [767, 163] on span "Pull" at bounding box center [777, 166] width 20 height 13
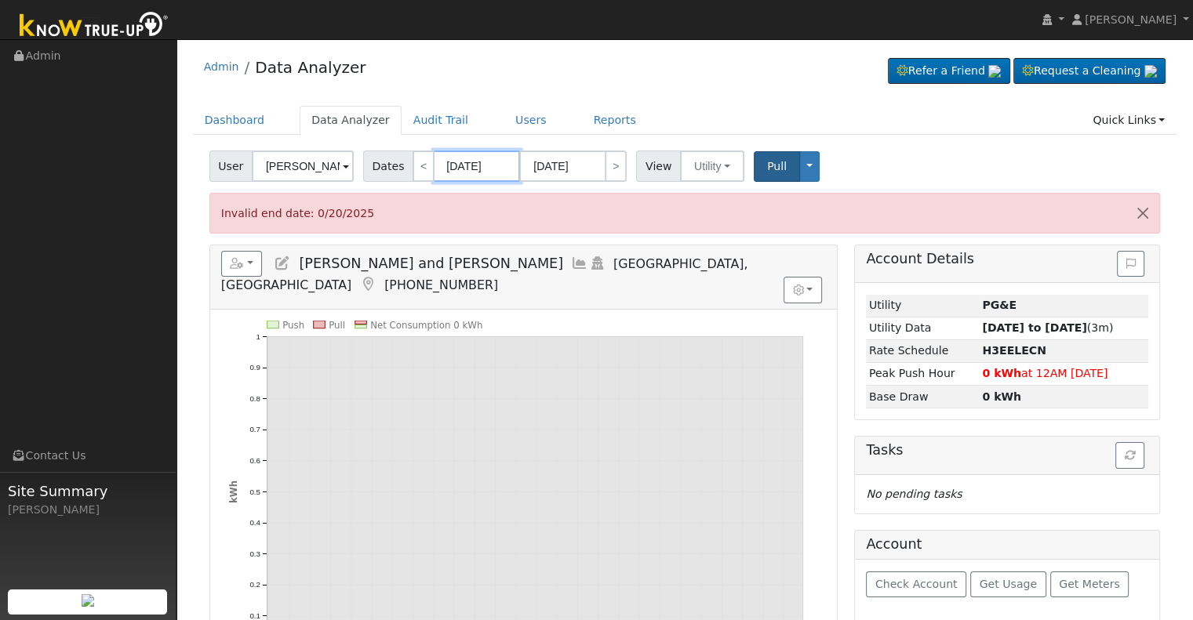
click at [492, 165] on input "[DATE]" at bounding box center [477, 166] width 86 height 31
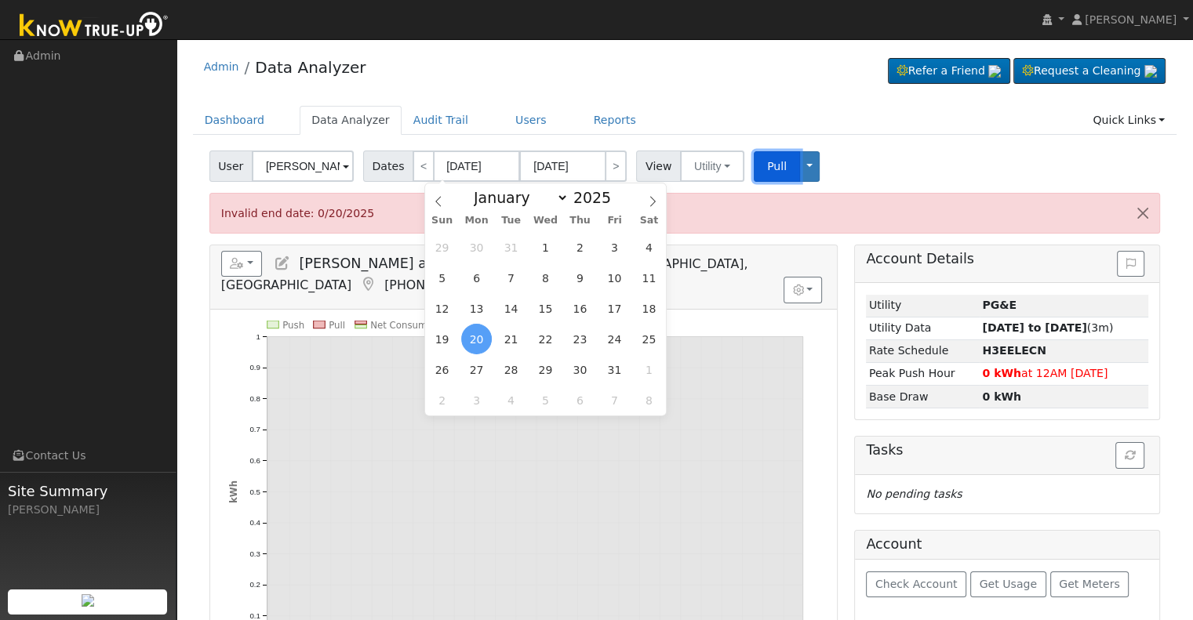
drag, startPoint x: 766, startPoint y: 162, endPoint x: 743, endPoint y: 53, distance: 112.1
click at [767, 162] on span "Pull" at bounding box center [777, 166] width 20 height 13
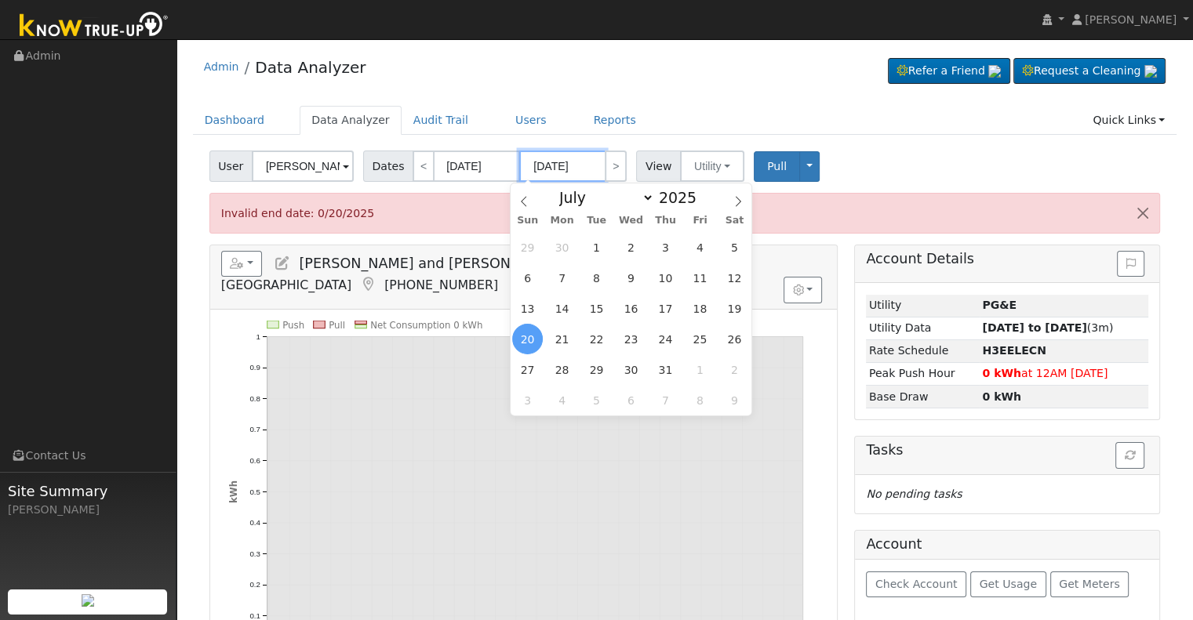
click at [580, 172] on input "[DATE]" at bounding box center [562, 166] width 86 height 31
click at [844, 142] on div "Dashboard Data Analyzer Audit Trail Users Reports Quick Links Quick Add Quick C…" at bounding box center [685, 128] width 984 height 45
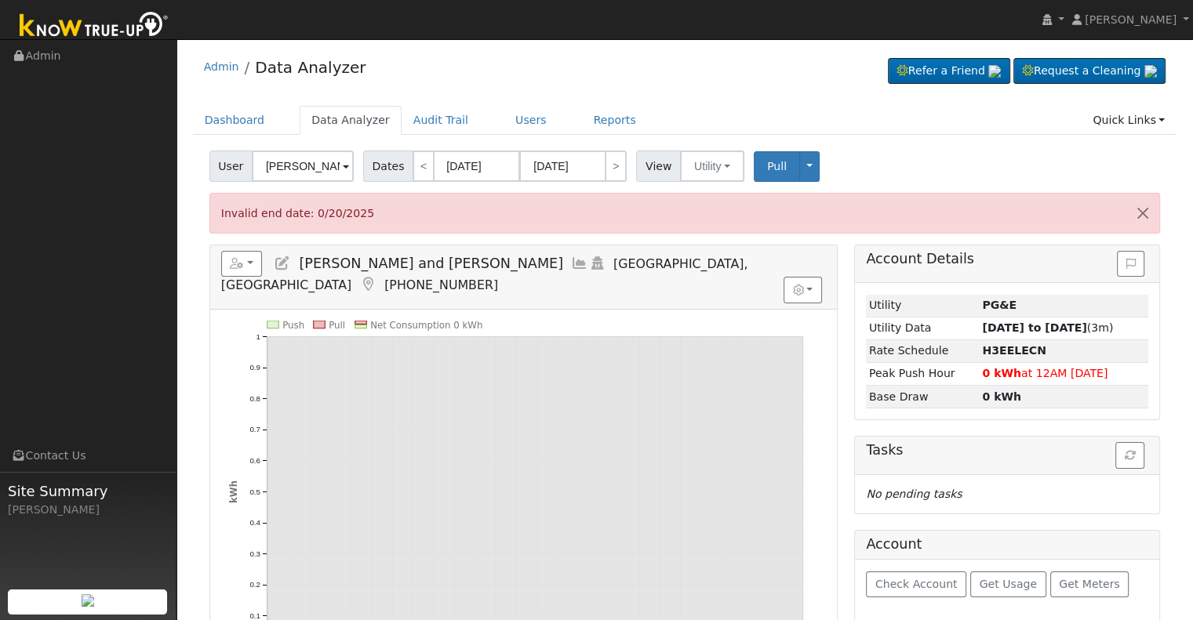
click at [571, 261] on icon at bounding box center [579, 263] width 17 height 14
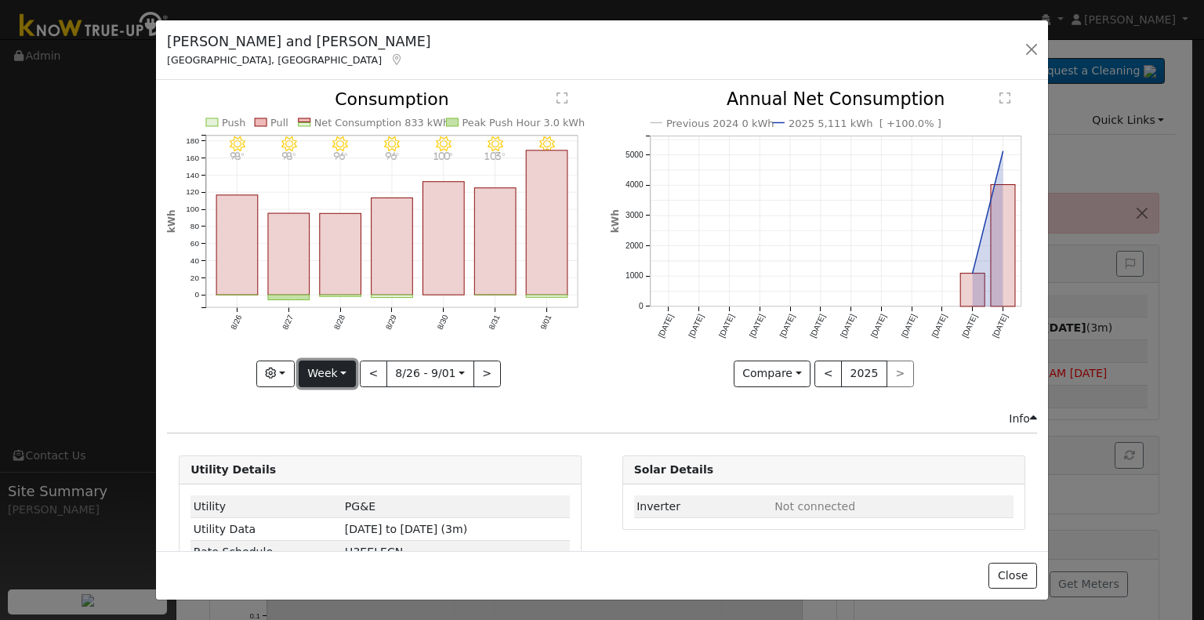
click at [335, 365] on button "Week" at bounding box center [327, 374] width 57 height 27
click at [333, 460] on link "Year" at bounding box center [354, 471] width 109 height 22
type input "[DATE]"
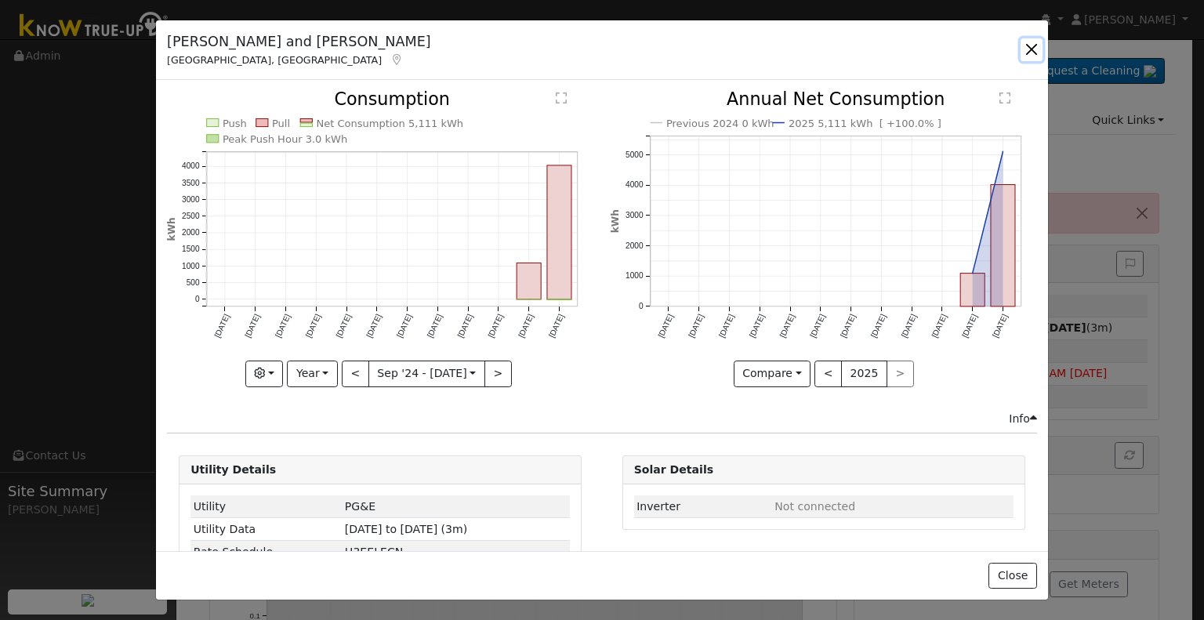
click at [1033, 48] on button "button" at bounding box center [1032, 49] width 22 height 22
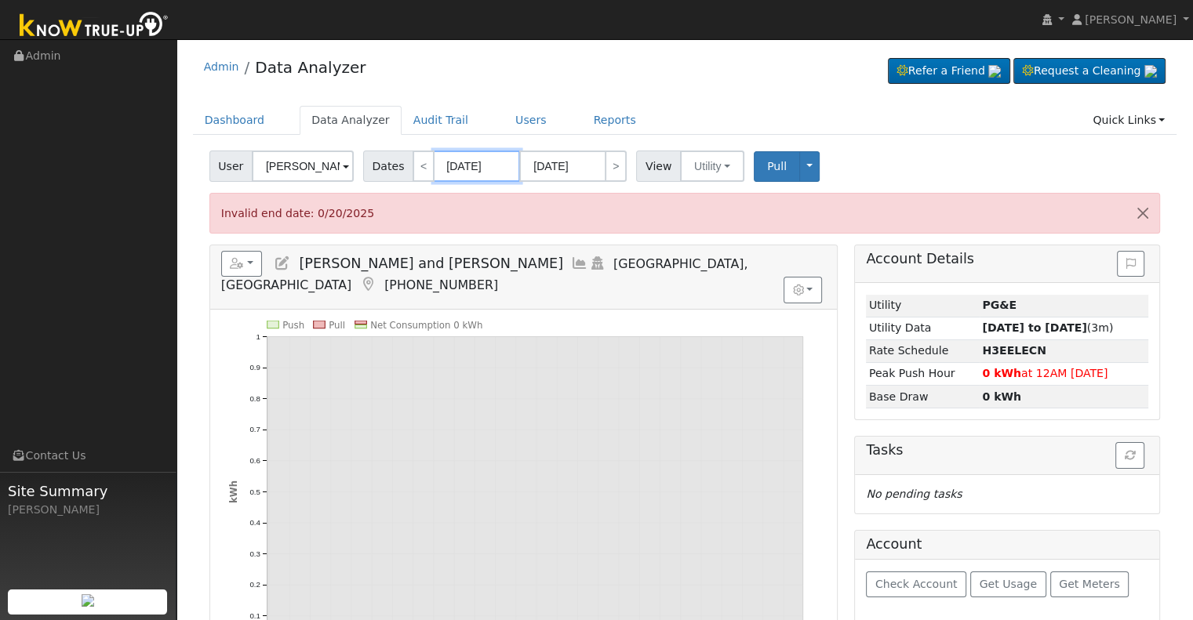
click at [496, 164] on input "[DATE]" at bounding box center [477, 166] width 86 height 31
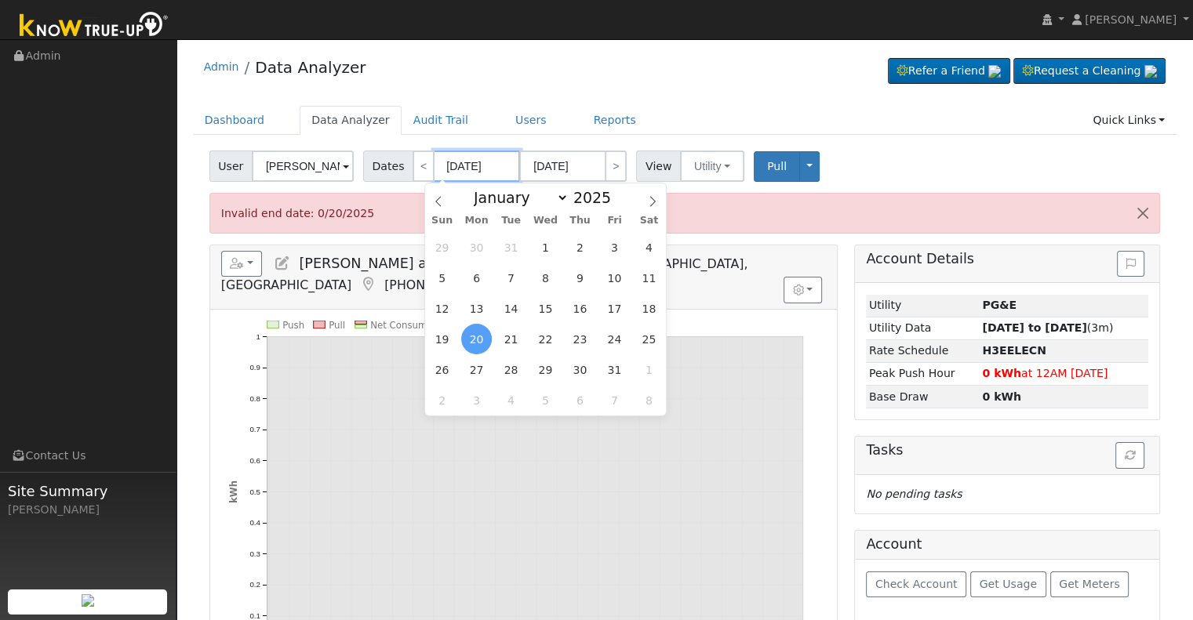
type input "07/19/0202"
type input "202"
type input "01/20/202"
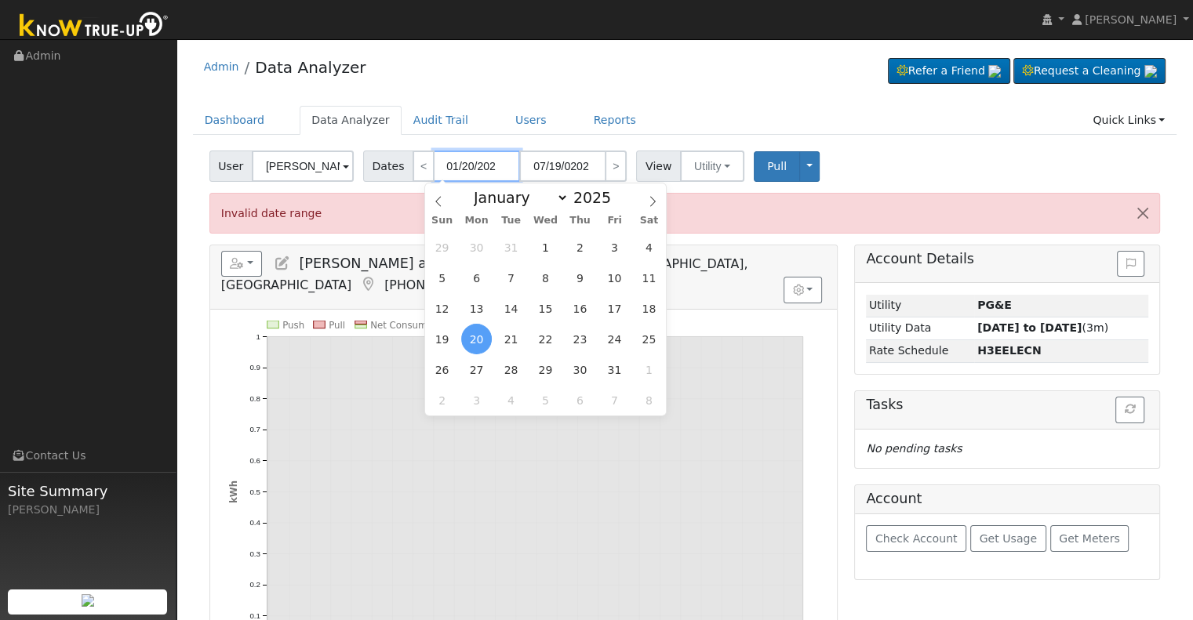
type input "[DATE]"
type input "2024"
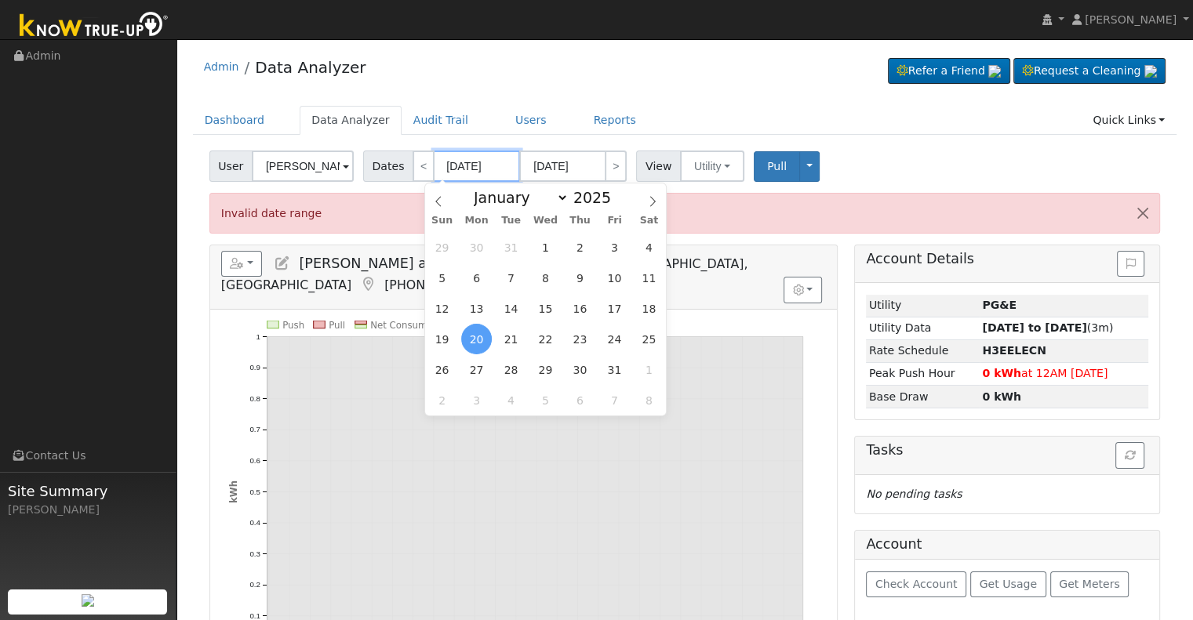
type input "[DATE]"
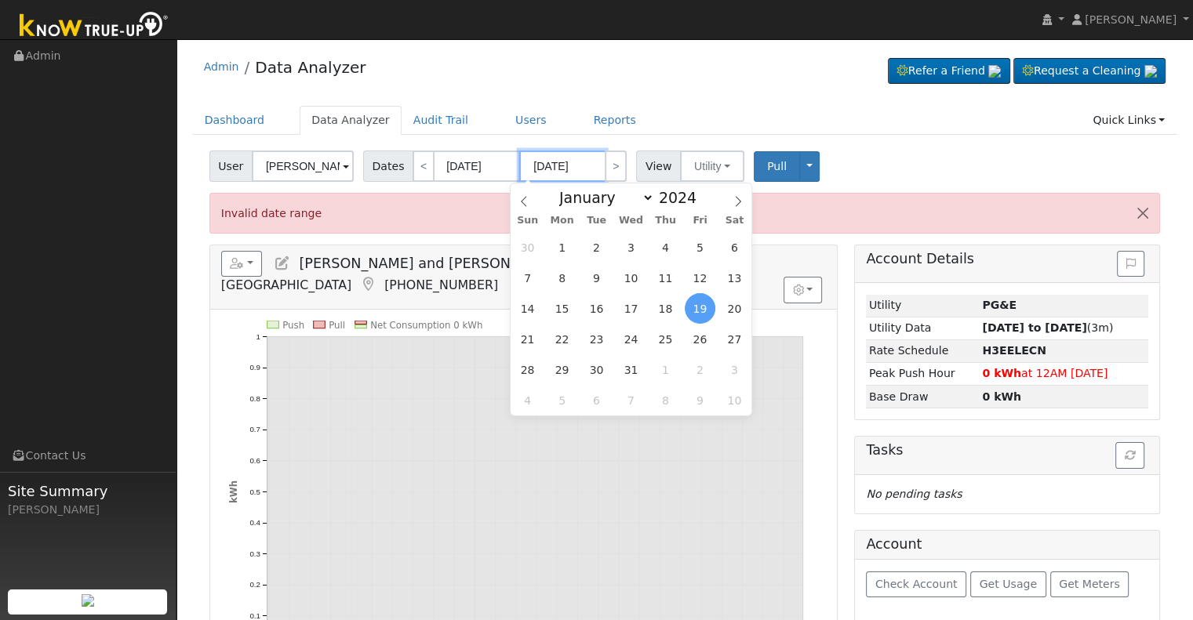
click at [533, 162] on input "[DATE]" at bounding box center [562, 166] width 86 height 31
click at [577, 160] on input "[DATE]" at bounding box center [562, 166] width 86 height 31
type input "[DATE]"
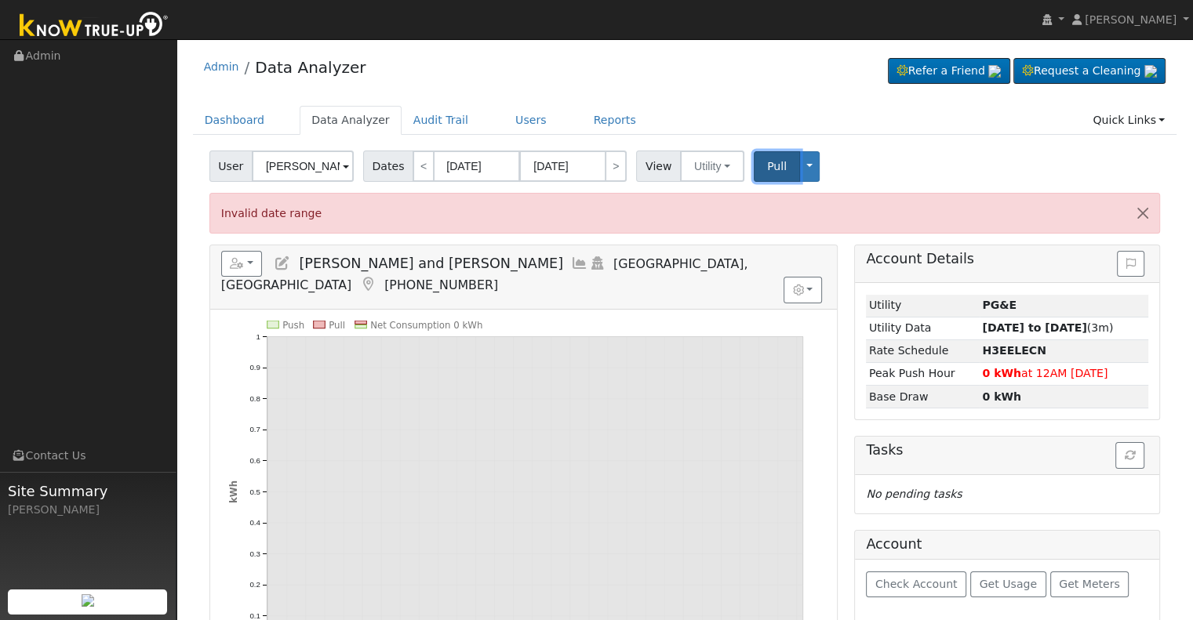
click at [767, 164] on span "Pull" at bounding box center [777, 166] width 20 height 13
click at [767, 171] on span "Pull" at bounding box center [777, 166] width 20 height 13
click at [767, 161] on span "Pull" at bounding box center [777, 166] width 20 height 13
click at [496, 162] on input "[DATE]" at bounding box center [477, 166] width 86 height 31
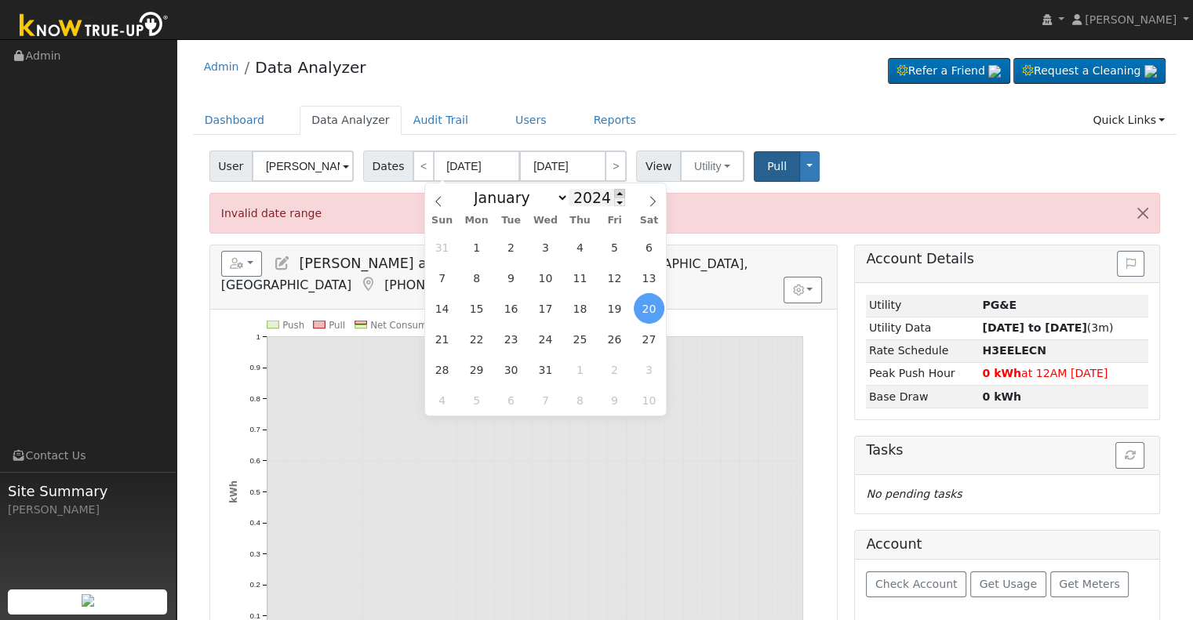
click at [614, 194] on span at bounding box center [619, 193] width 11 height 9
type input "2025"
click at [534, 165] on input "[DATE]" at bounding box center [562, 166] width 86 height 31
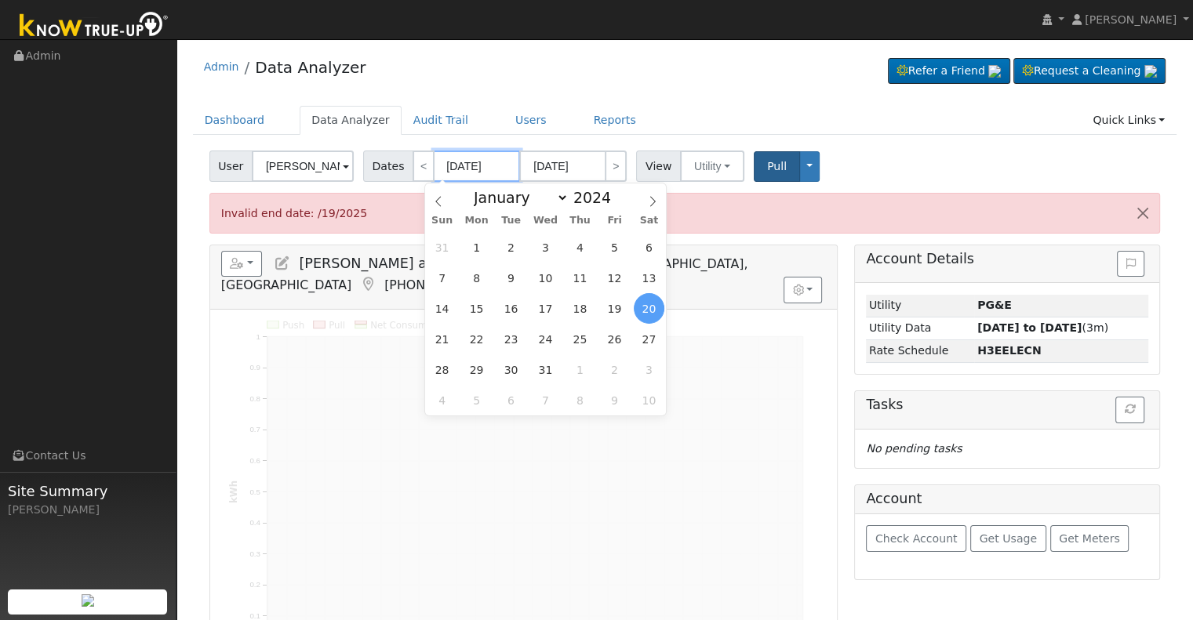
click at [494, 165] on input "[DATE]" at bounding box center [477, 166] width 86 height 31
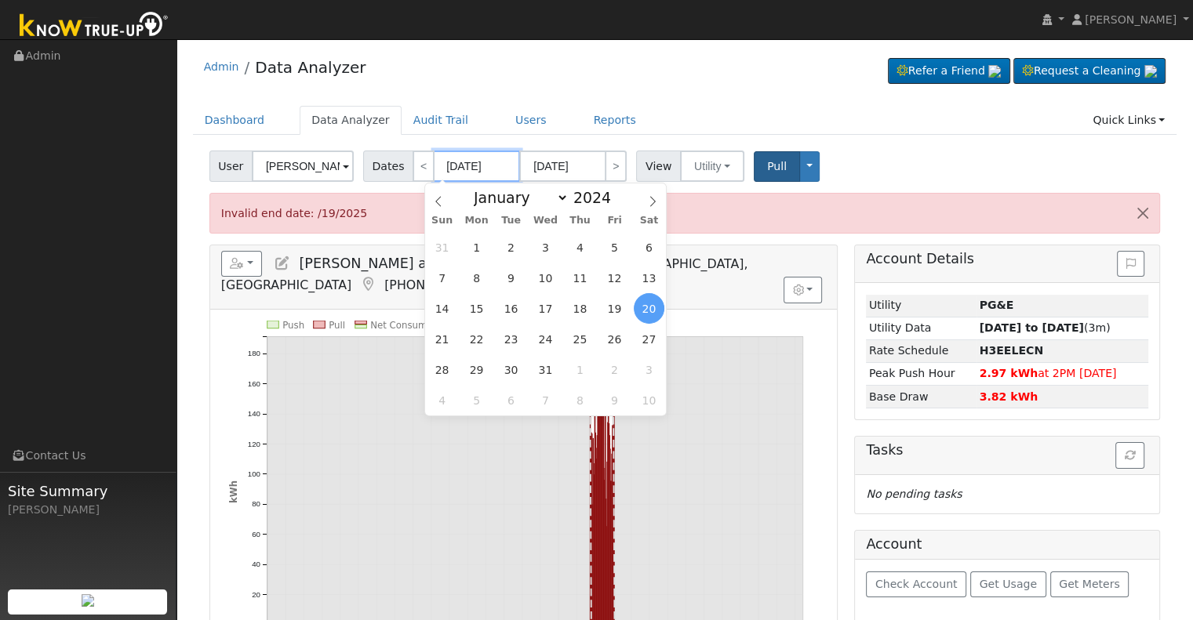
type input "07/19/0204"
type input "01/20/202"
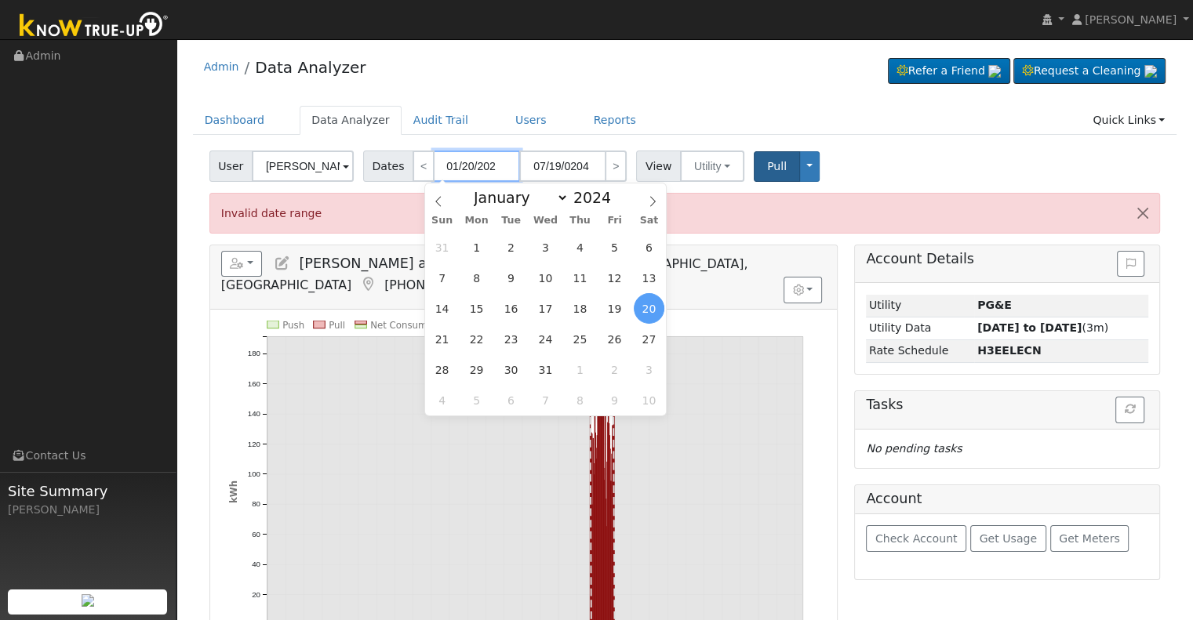
type input "[DATE]"
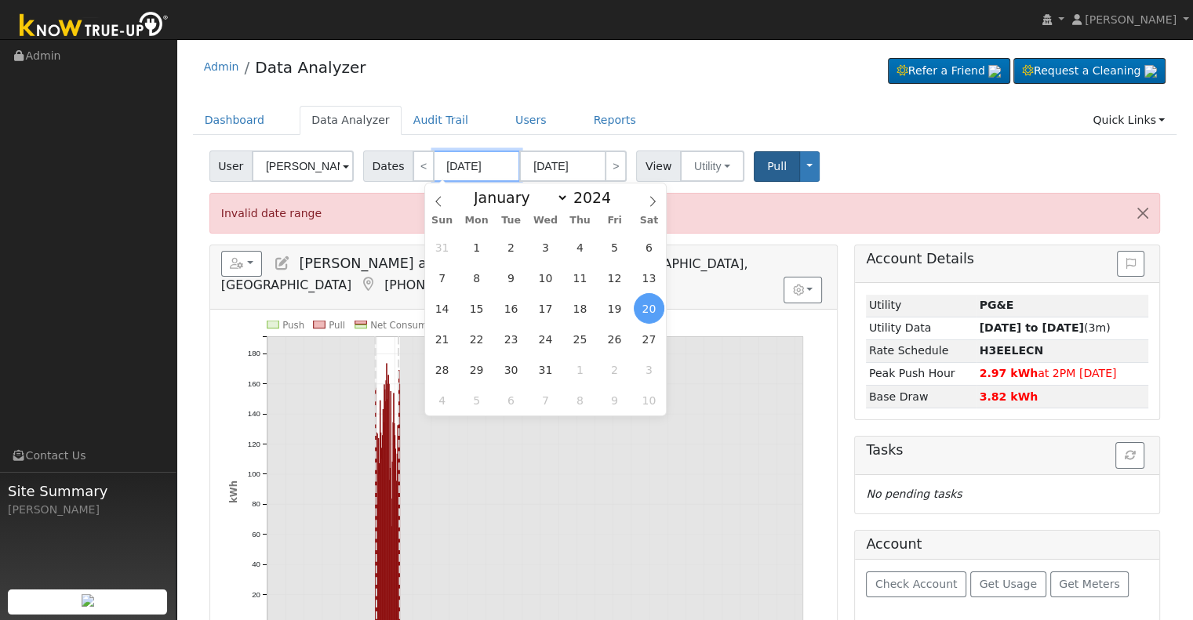
type input "[DATE]"
click at [580, 164] on input "[DATE]" at bounding box center [562, 166] width 86 height 31
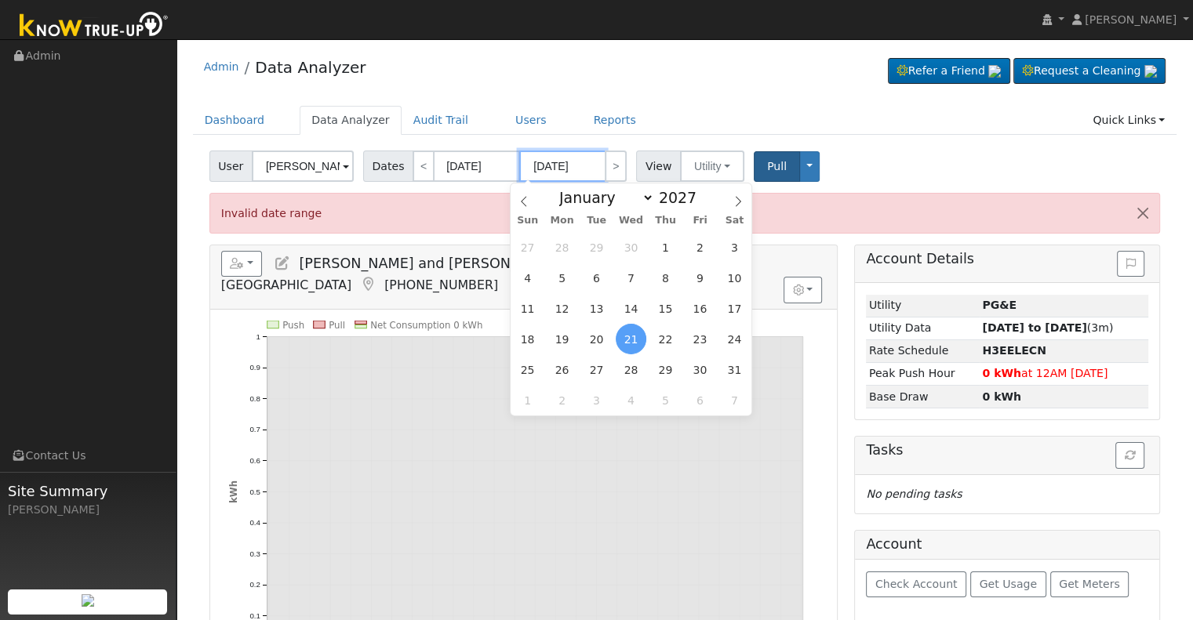
click at [549, 162] on input "[DATE]" at bounding box center [562, 166] width 86 height 31
click at [550, 166] on input "[DATE]" at bounding box center [562, 166] width 86 height 31
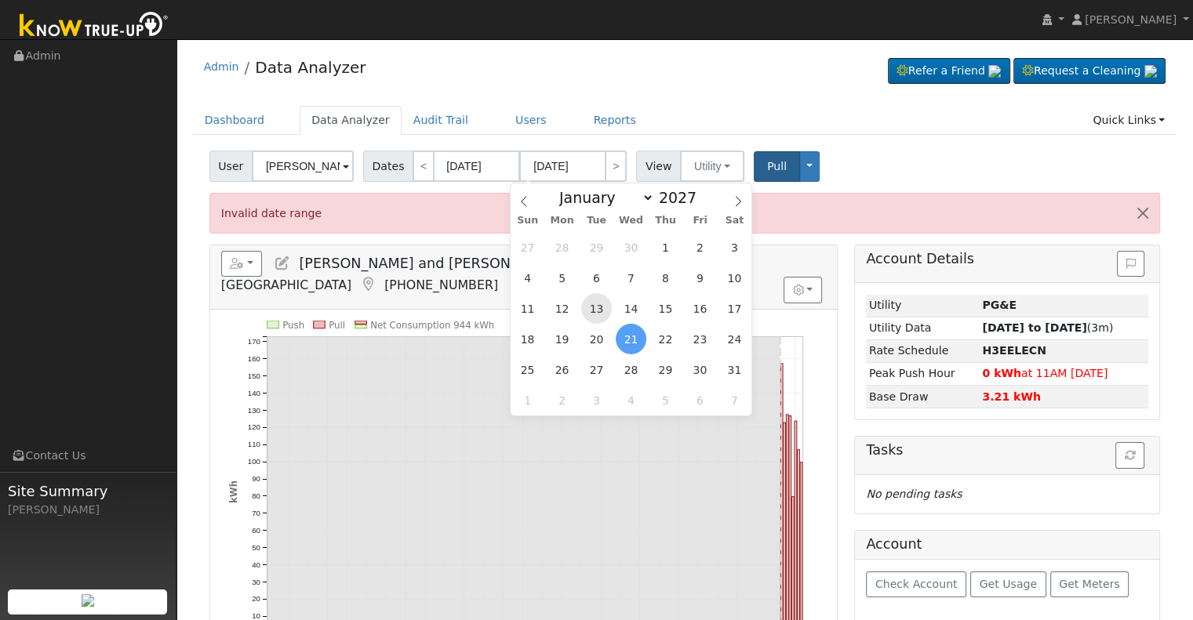
click at [599, 311] on span "13" at bounding box center [596, 308] width 31 height 31
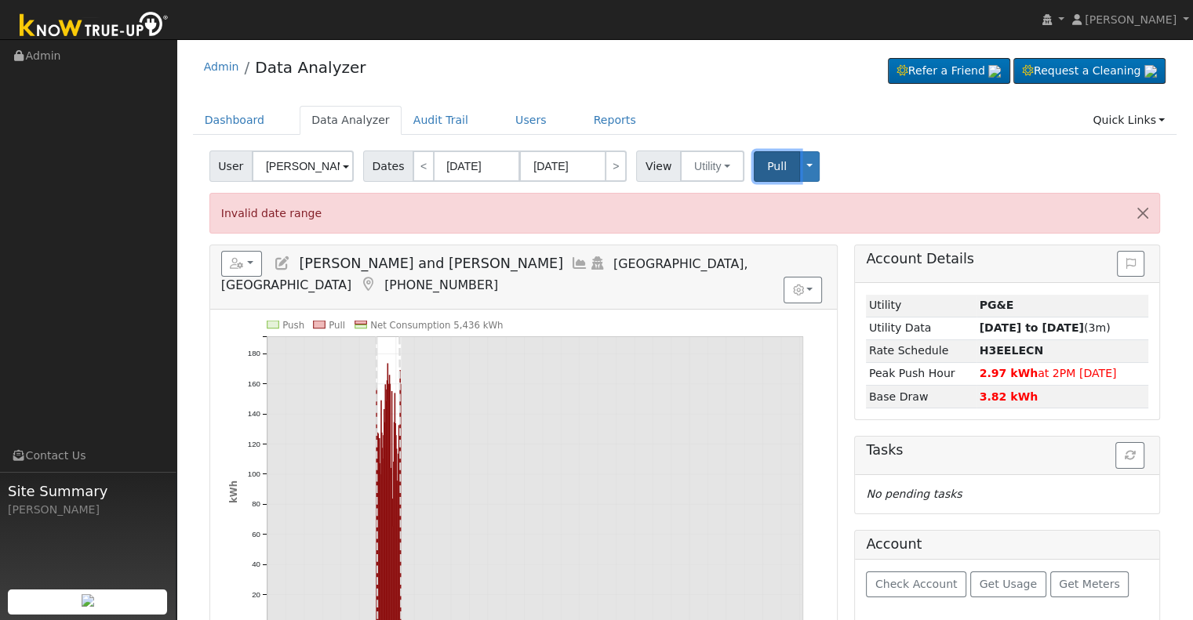
click at [767, 165] on span "Pull" at bounding box center [777, 166] width 20 height 13
click at [580, 162] on input "[DATE]" at bounding box center [562, 166] width 86 height 31
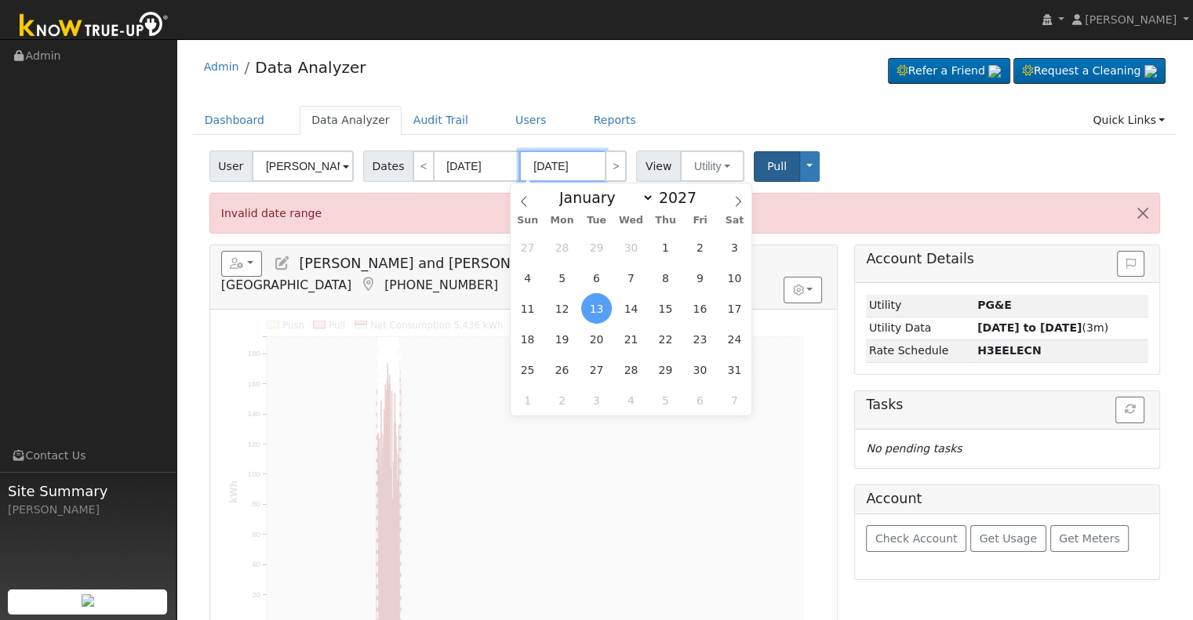
type input "[DATE]"
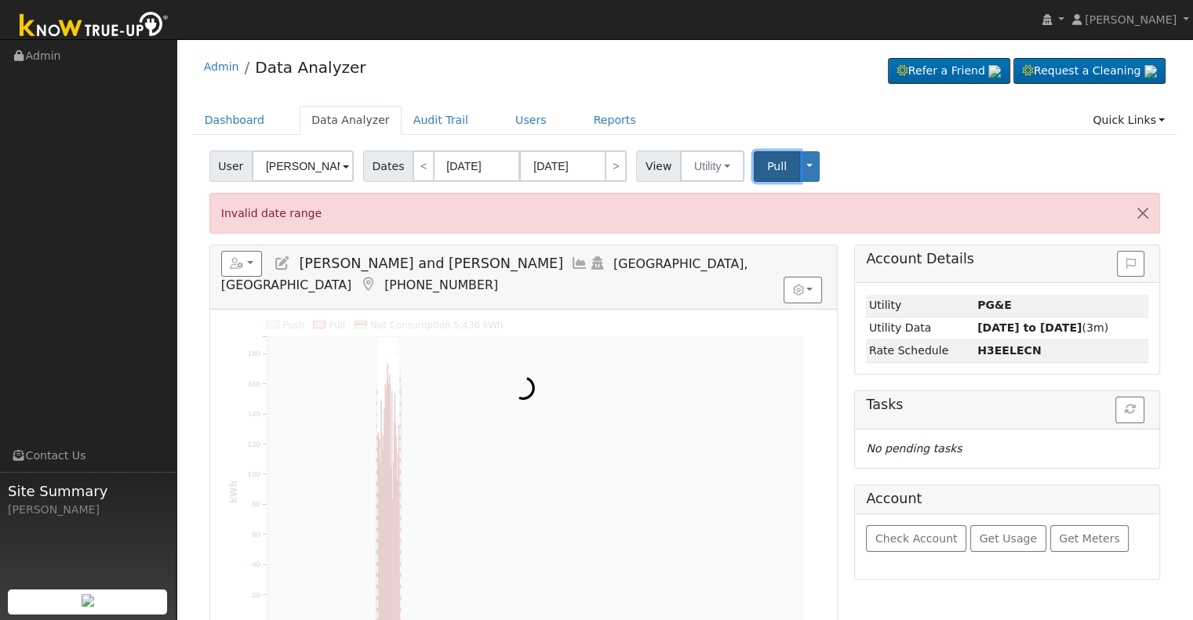
click at [767, 164] on span "Pull" at bounding box center [777, 166] width 20 height 13
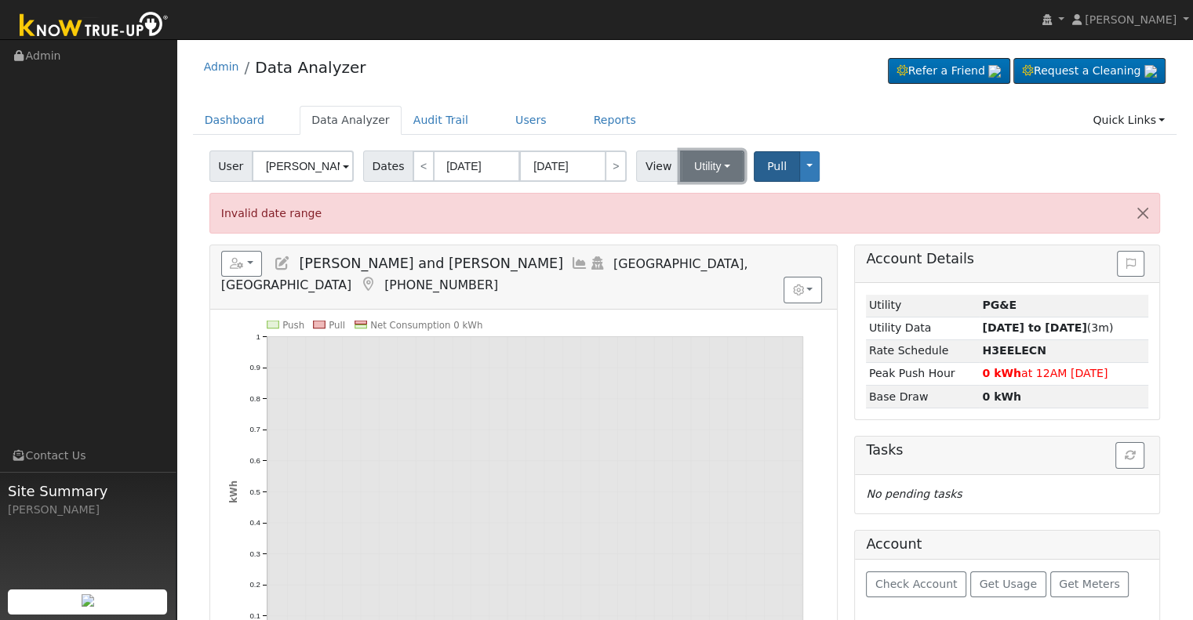
click at [716, 165] on button "Utility" at bounding box center [712, 166] width 64 height 31
click at [699, 60] on div "Admin Data Analyzer Refer a Friend Request a Cleaning" at bounding box center [685, 71] width 984 height 48
click at [503, 118] on link "Users" at bounding box center [530, 120] width 55 height 29
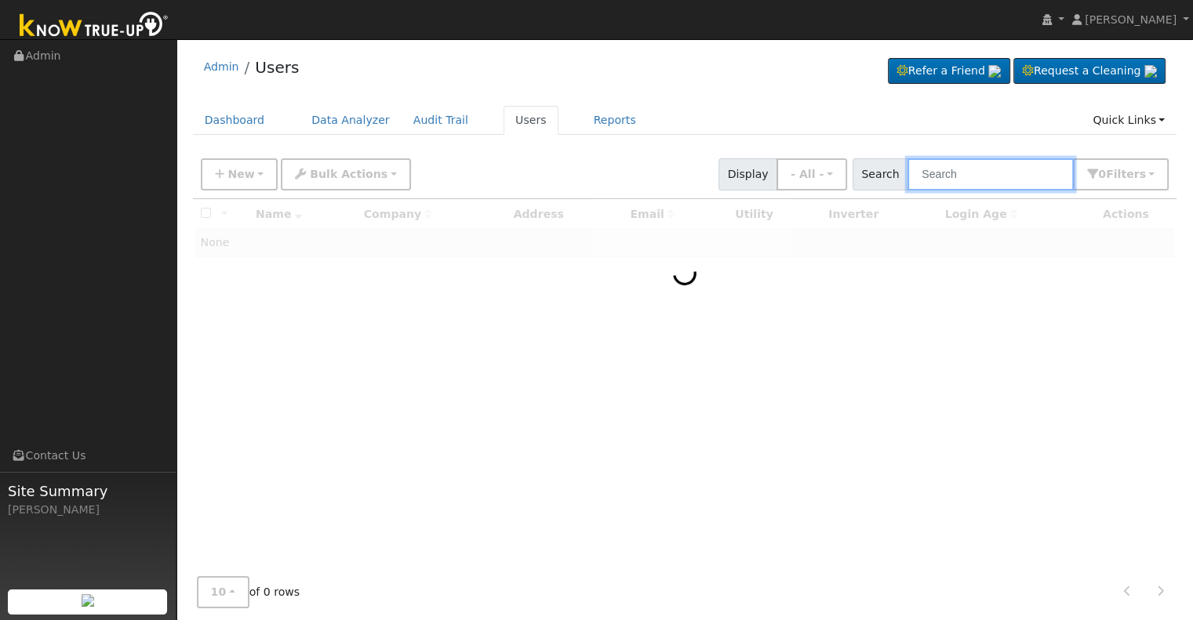
click at [962, 165] on input "text" at bounding box center [990, 174] width 166 height 32
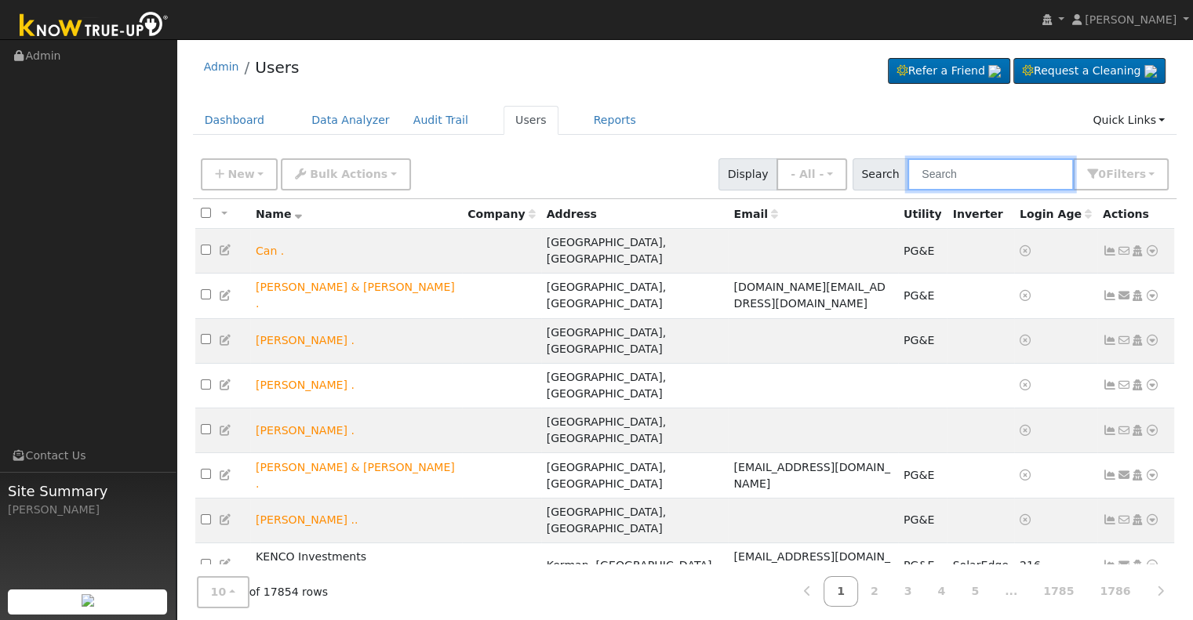
paste input "[PERSON_NAME] and [PERSON_NAME]"
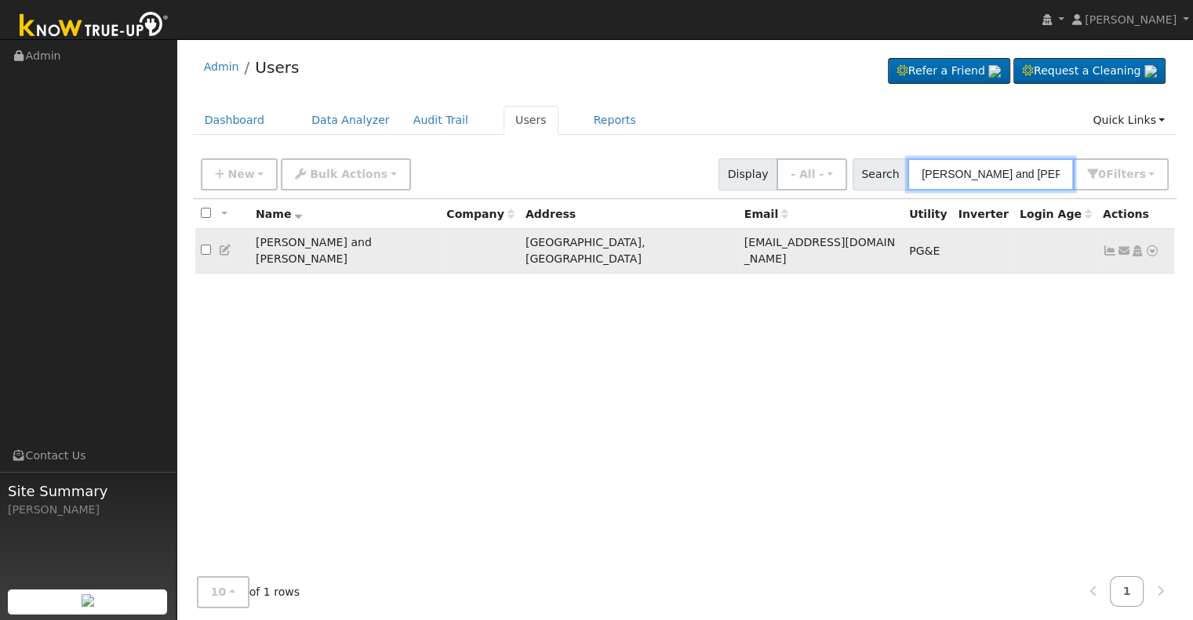
type input "[PERSON_NAME] and [PERSON_NAME]"
click at [1109, 245] on icon at bounding box center [1110, 250] width 14 height 11
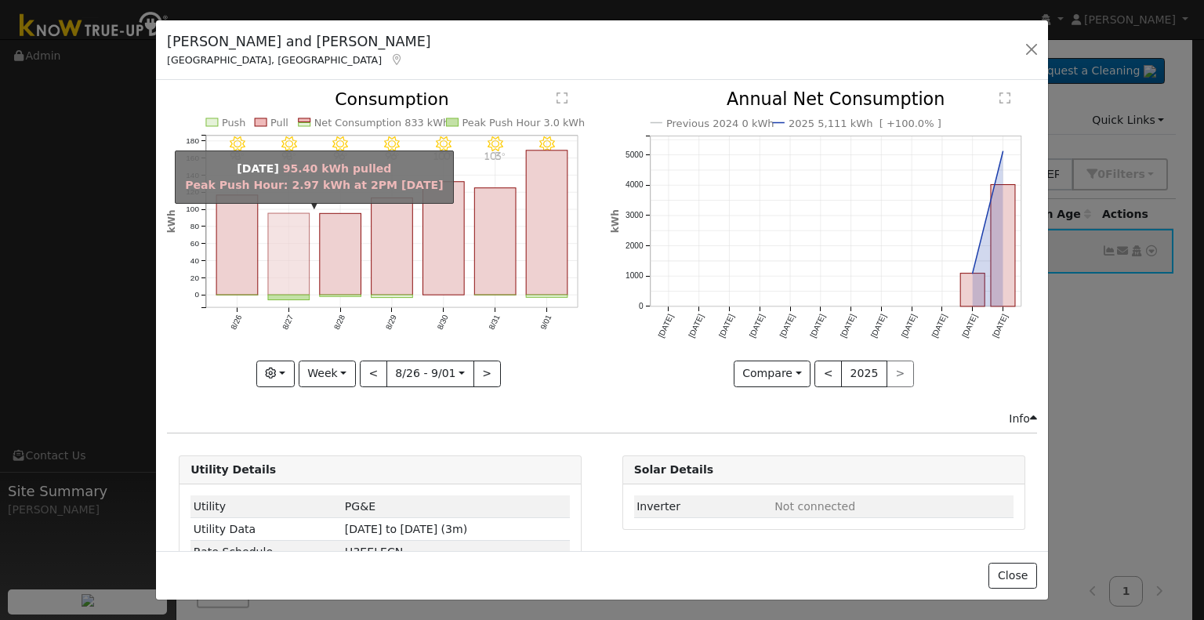
click at [285, 269] on rect "onclick=""" at bounding box center [289, 255] width 42 height 82
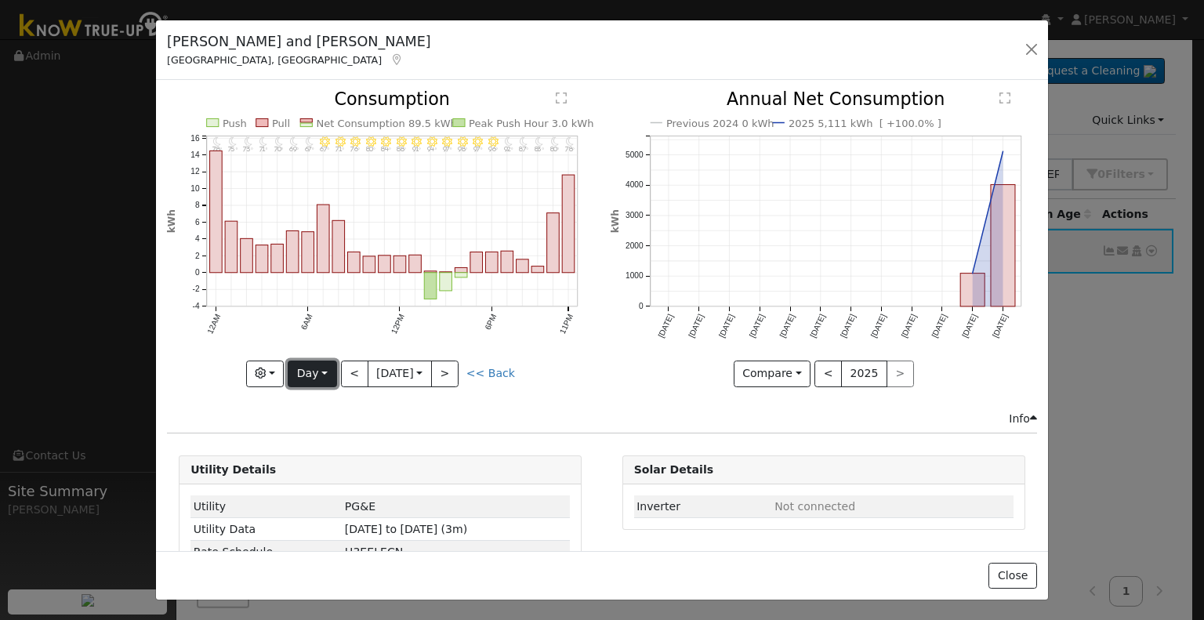
click at [317, 365] on button "Day" at bounding box center [312, 374] width 49 height 27
click at [309, 468] on link "Year" at bounding box center [343, 471] width 109 height 22
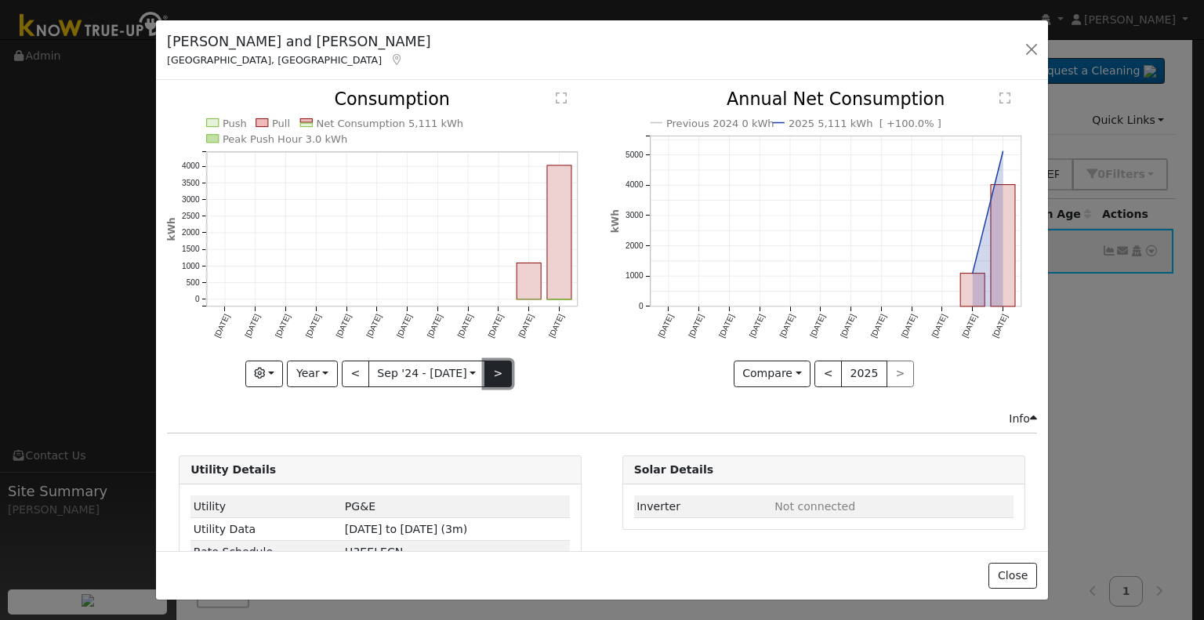
click at [494, 376] on button ">" at bounding box center [498, 374] width 27 height 27
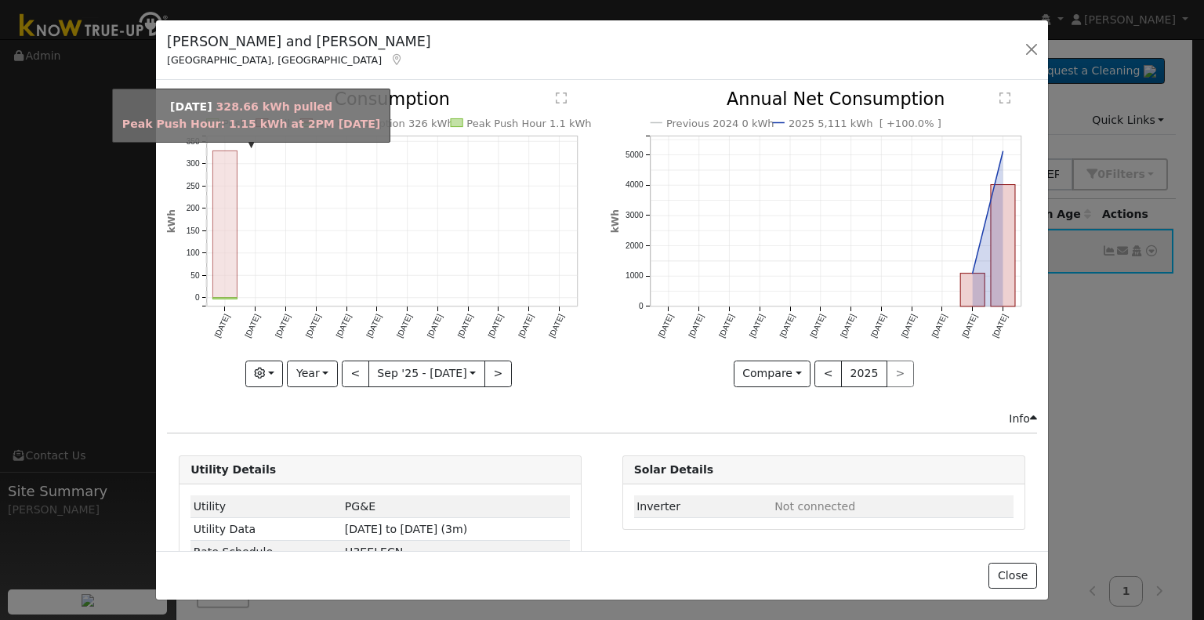
click at [217, 238] on rect "onclick=""" at bounding box center [225, 224] width 24 height 147
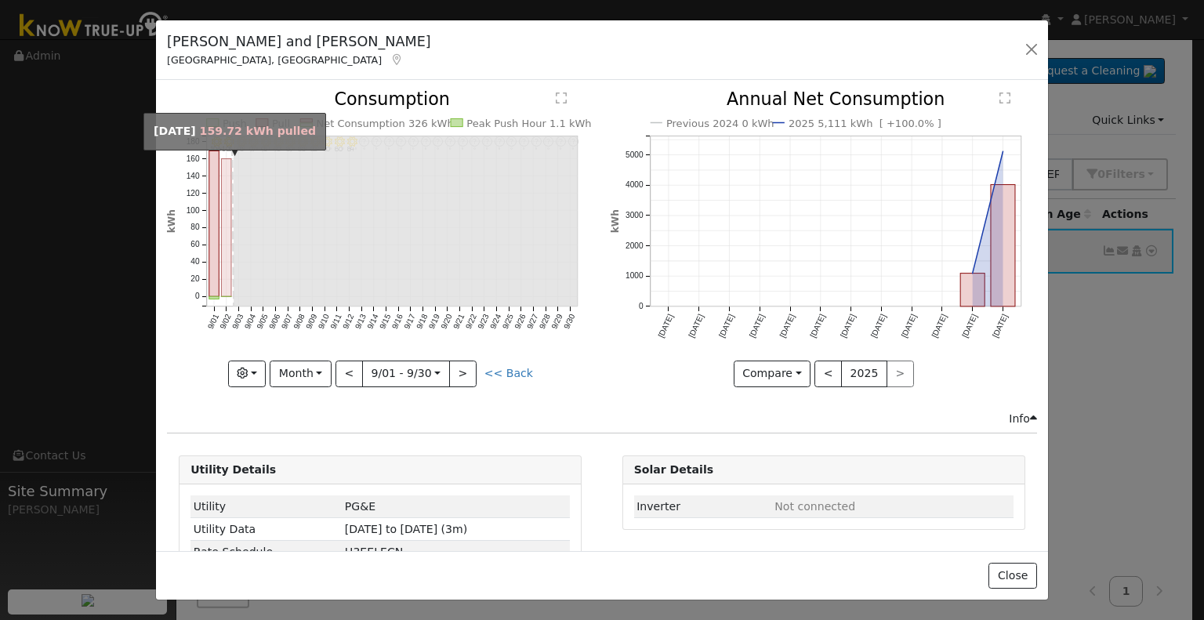
click at [227, 250] on rect "onclick=""" at bounding box center [227, 228] width 10 height 138
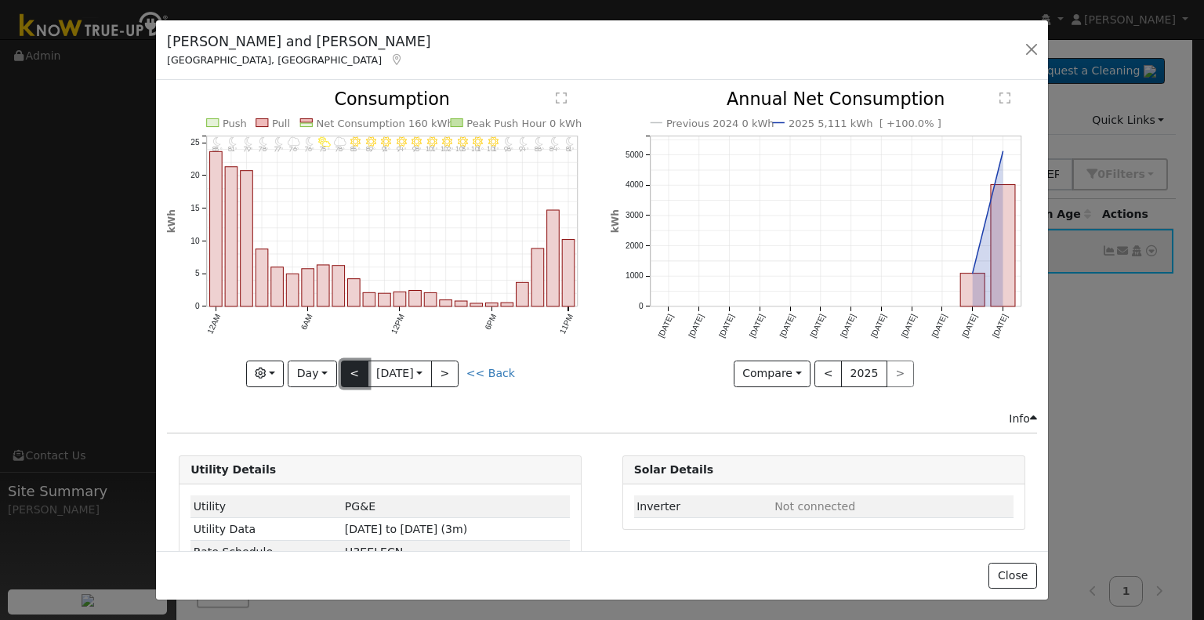
click at [345, 375] on button "<" at bounding box center [354, 374] width 27 height 27
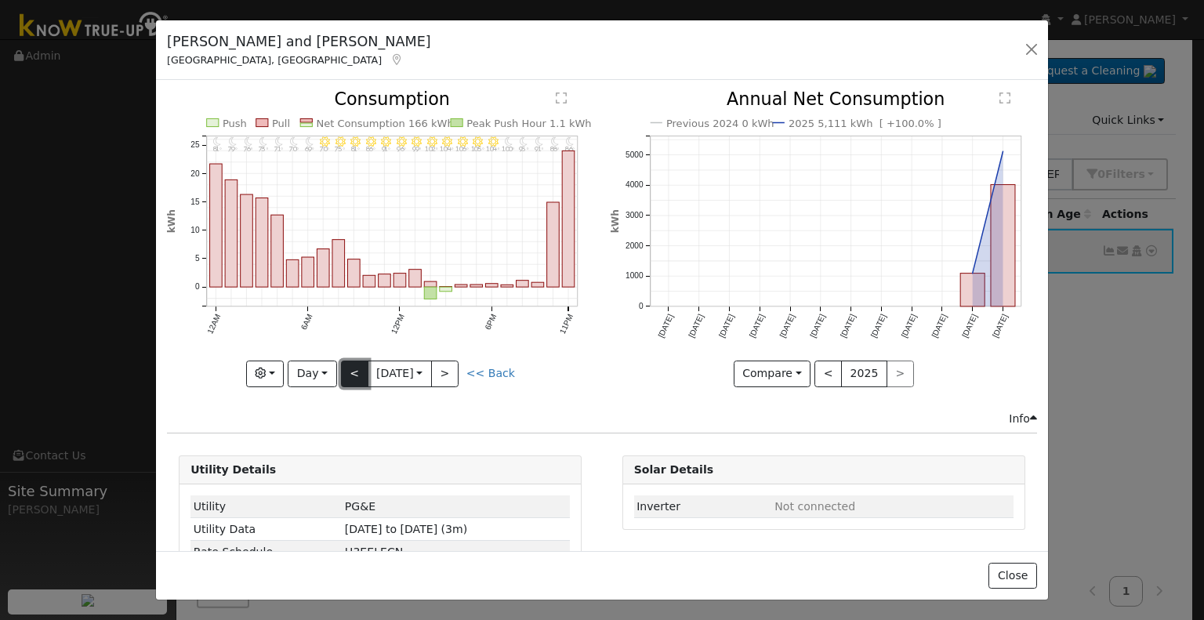
click at [345, 375] on button "<" at bounding box center [354, 374] width 27 height 27
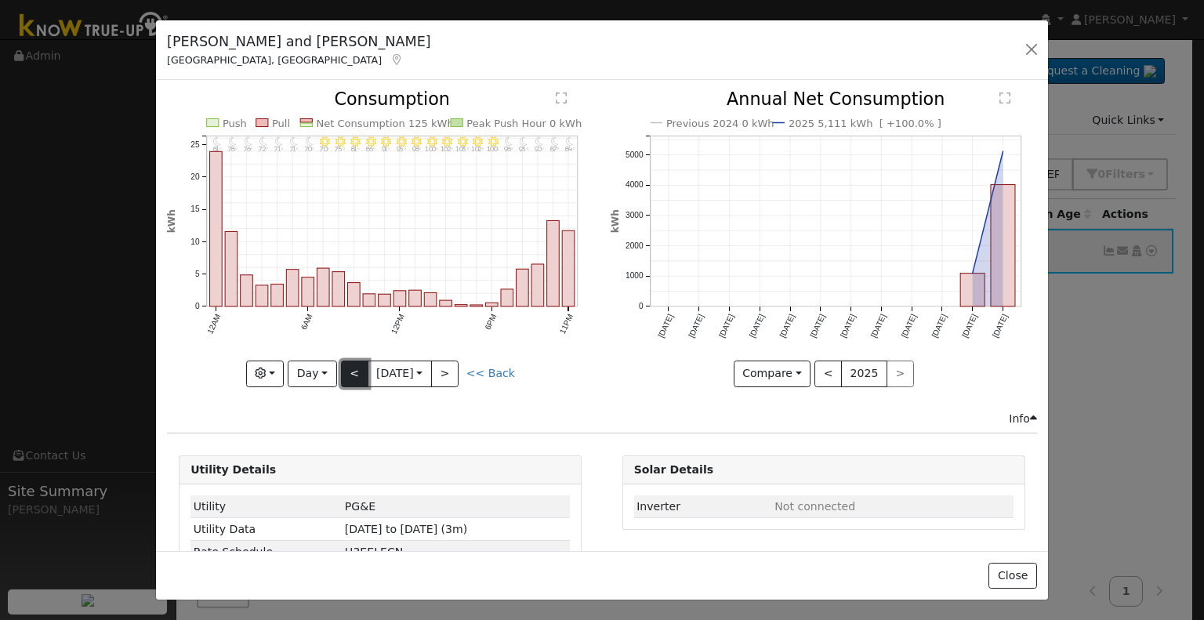
click at [345, 375] on button "<" at bounding box center [354, 374] width 27 height 27
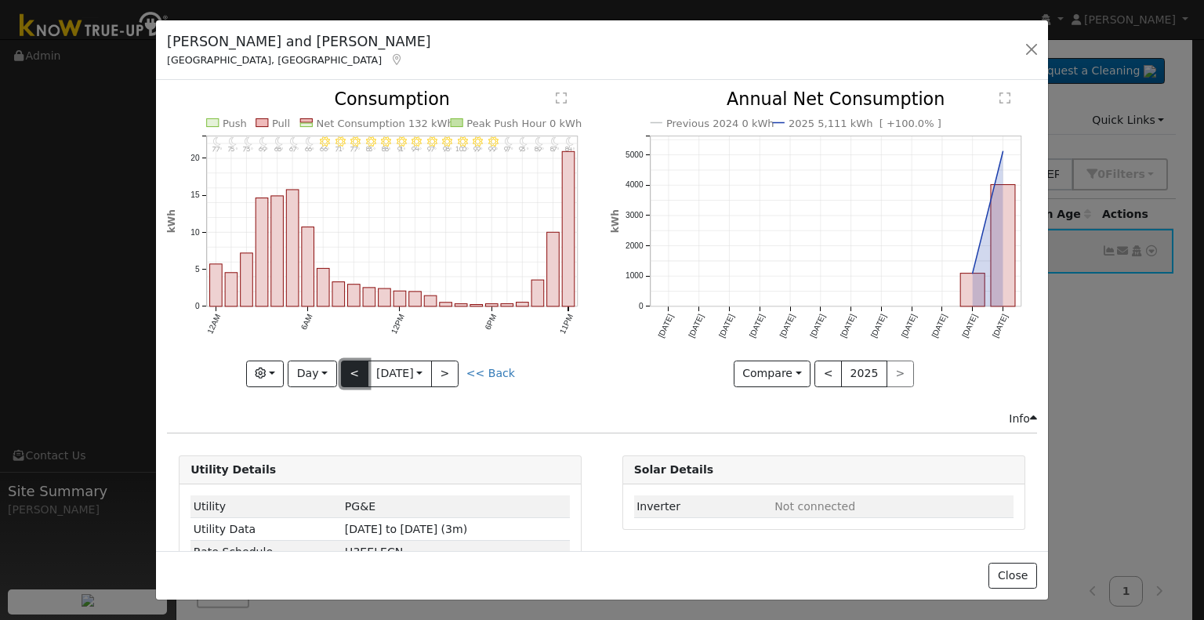
click at [345, 375] on button "<" at bounding box center [354, 374] width 27 height 27
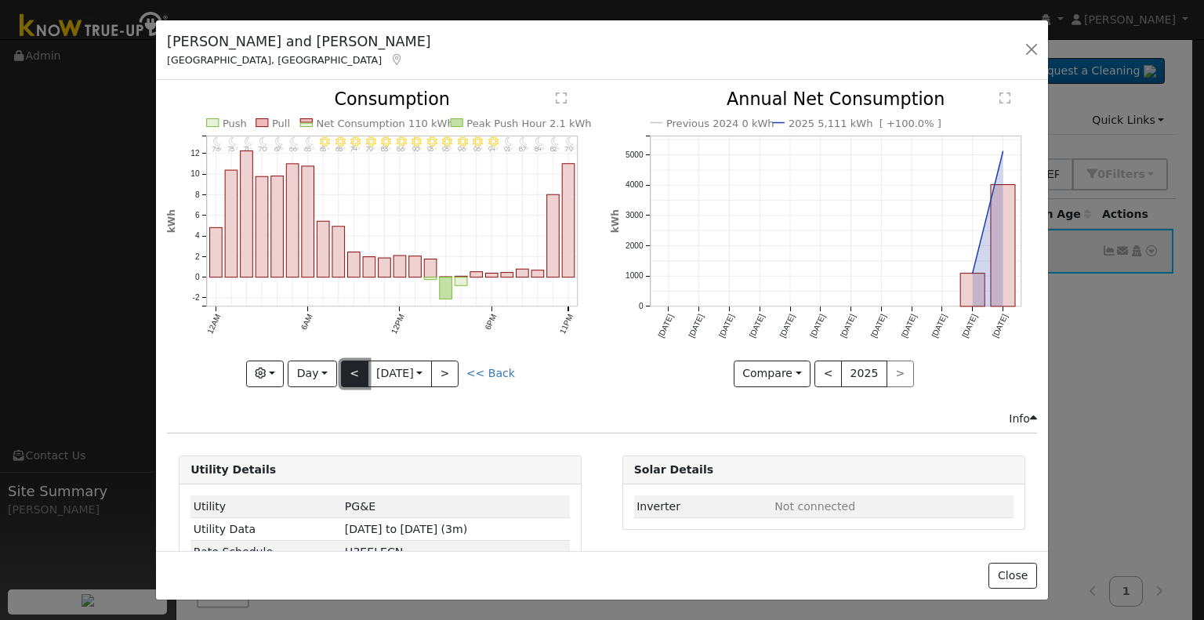
click at [348, 375] on button "<" at bounding box center [354, 374] width 27 height 27
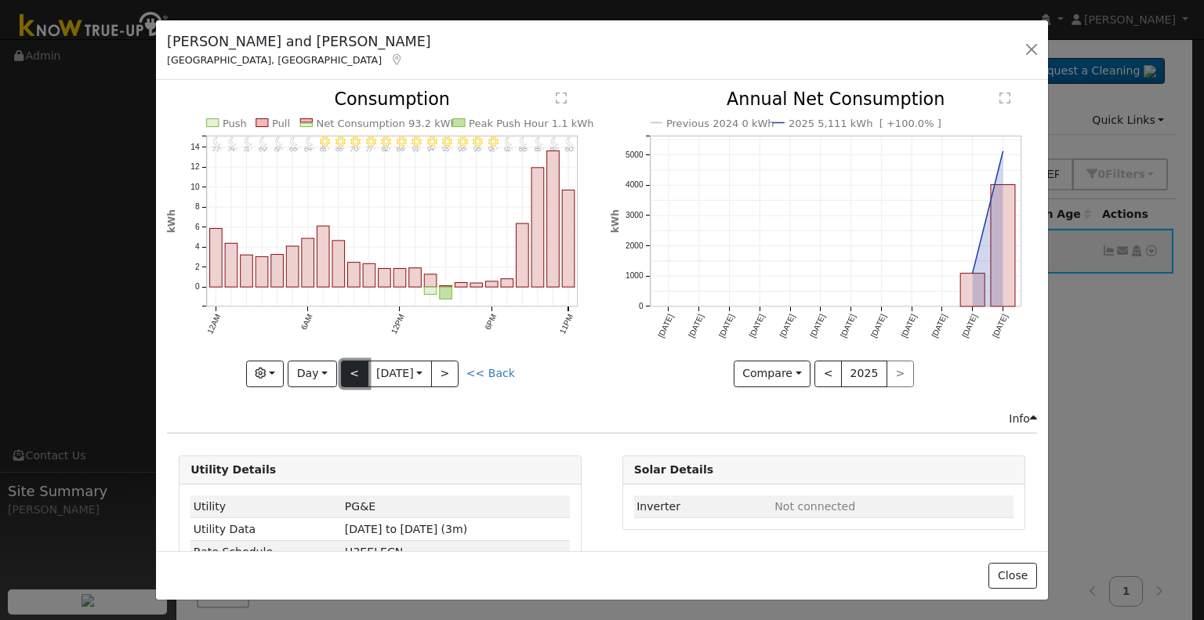
click at [348, 375] on button "<" at bounding box center [354, 374] width 27 height 27
type input "2025-08-27"
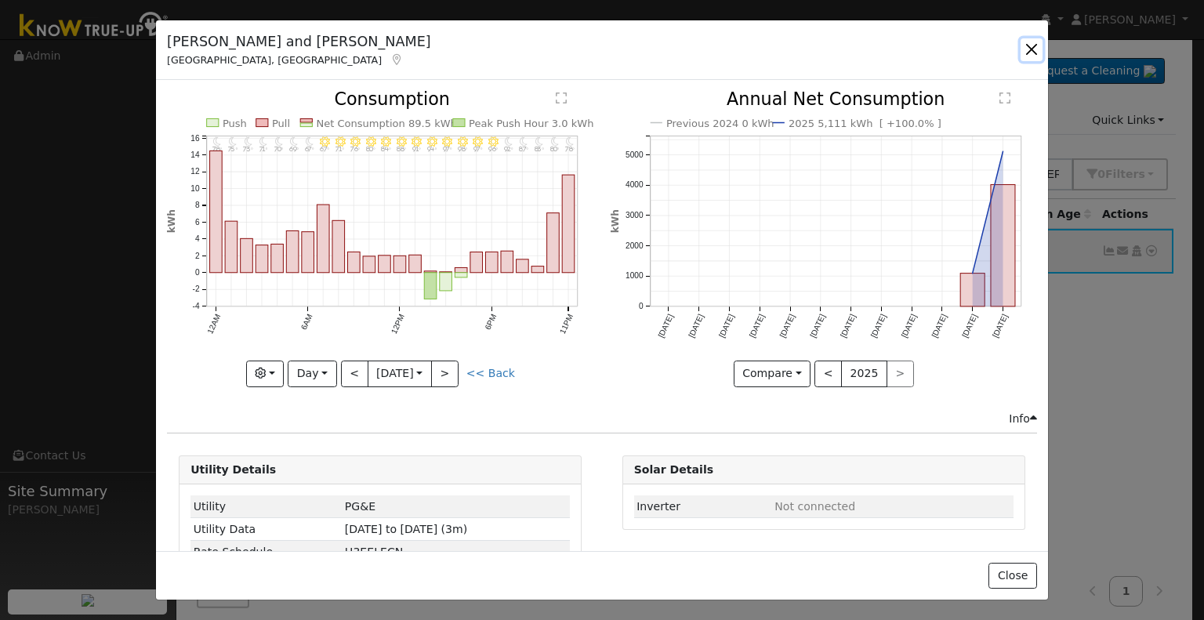
click at [1028, 51] on button "button" at bounding box center [1032, 49] width 22 height 22
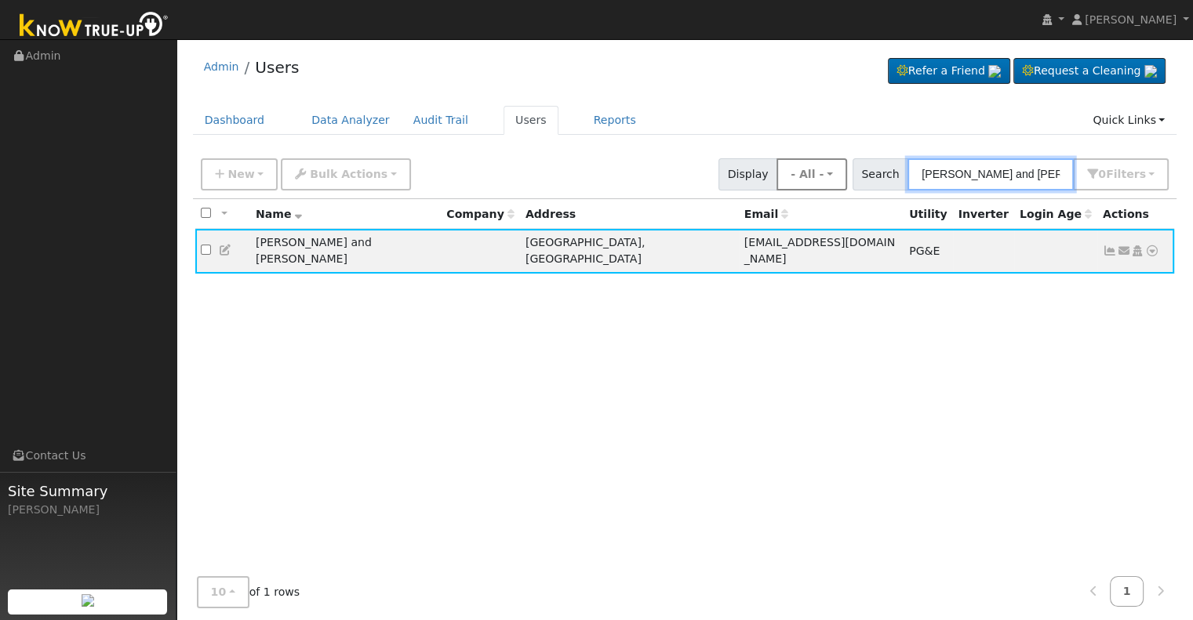
drag, startPoint x: 1063, startPoint y: 171, endPoint x: 819, endPoint y: 178, distance: 244.8
click at [819, 178] on div "New Add User Quick Add Quick Connect Quick Convert Lead Bulk Actions Send Email…" at bounding box center [685, 172] width 974 height 38
paste input "tephanie Estrada"
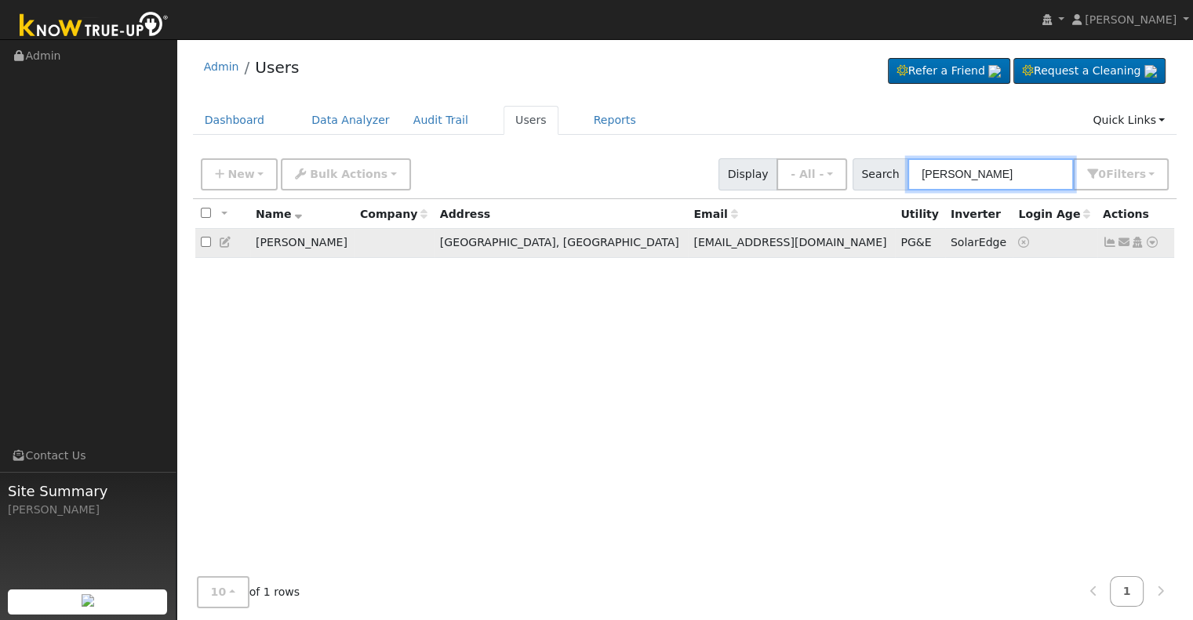
type input "Stephanie Estrada"
click at [1109, 247] on icon at bounding box center [1110, 242] width 14 height 11
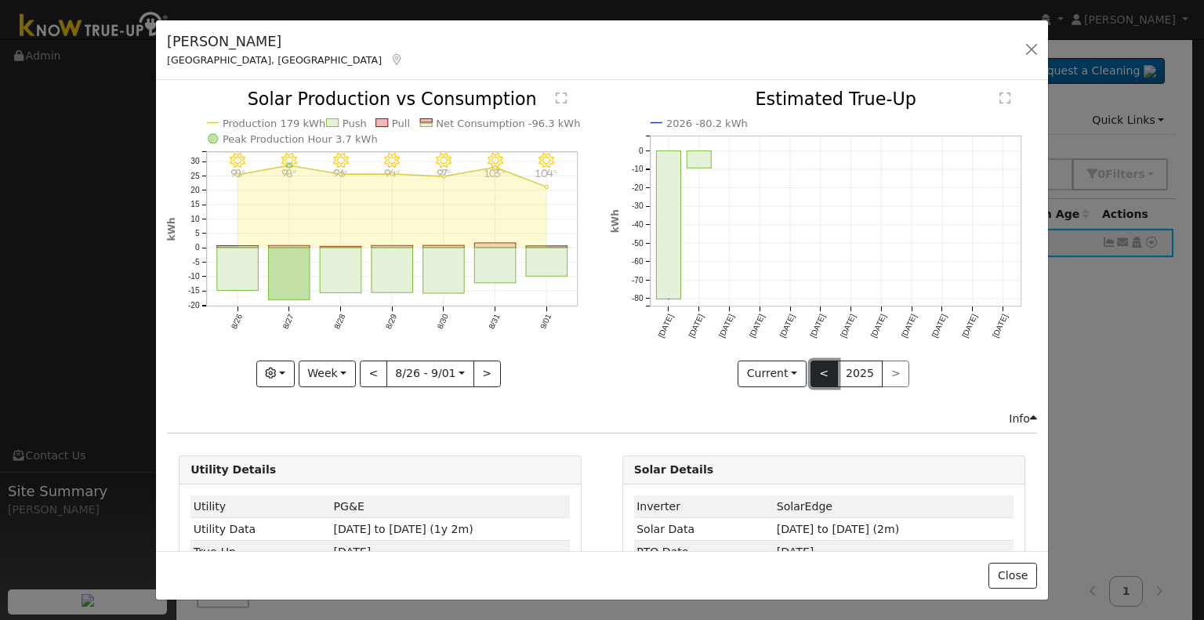
click at [811, 365] on button "<" at bounding box center [824, 374] width 27 height 27
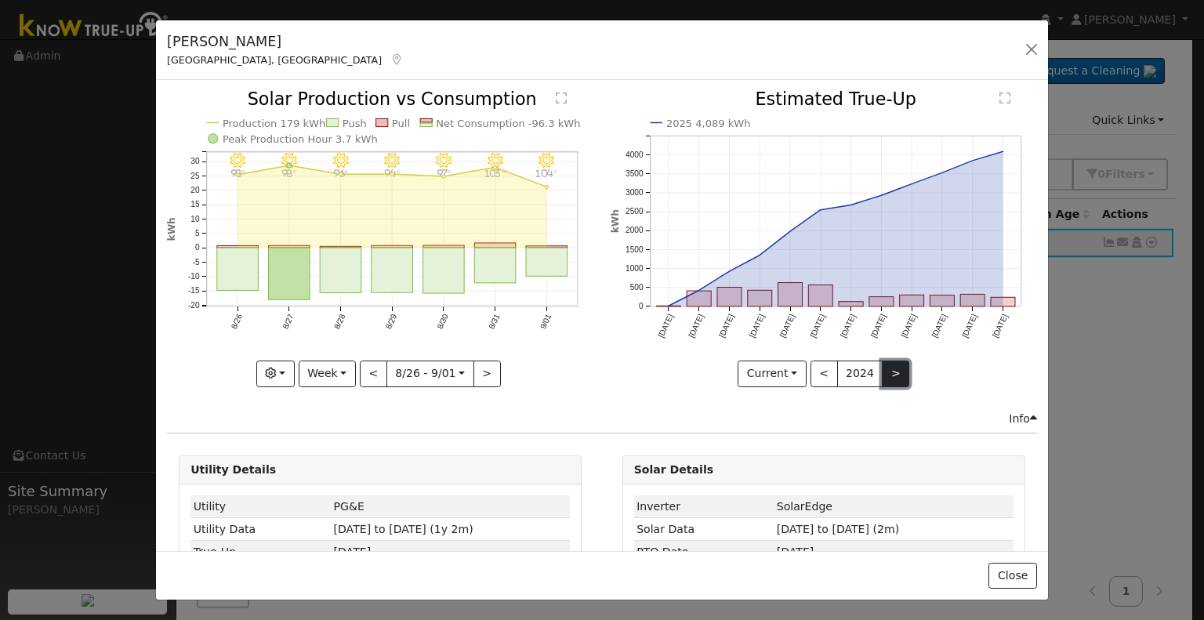
click at [882, 369] on button ">" at bounding box center [895, 374] width 27 height 27
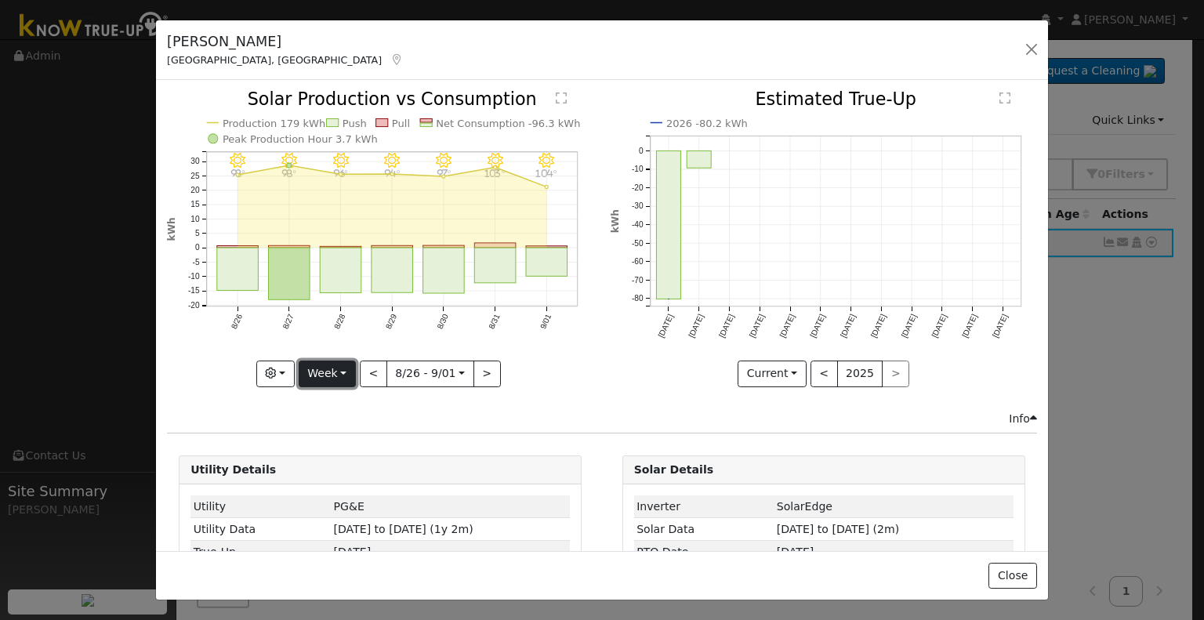
click at [338, 372] on button "Week" at bounding box center [327, 374] width 57 height 27
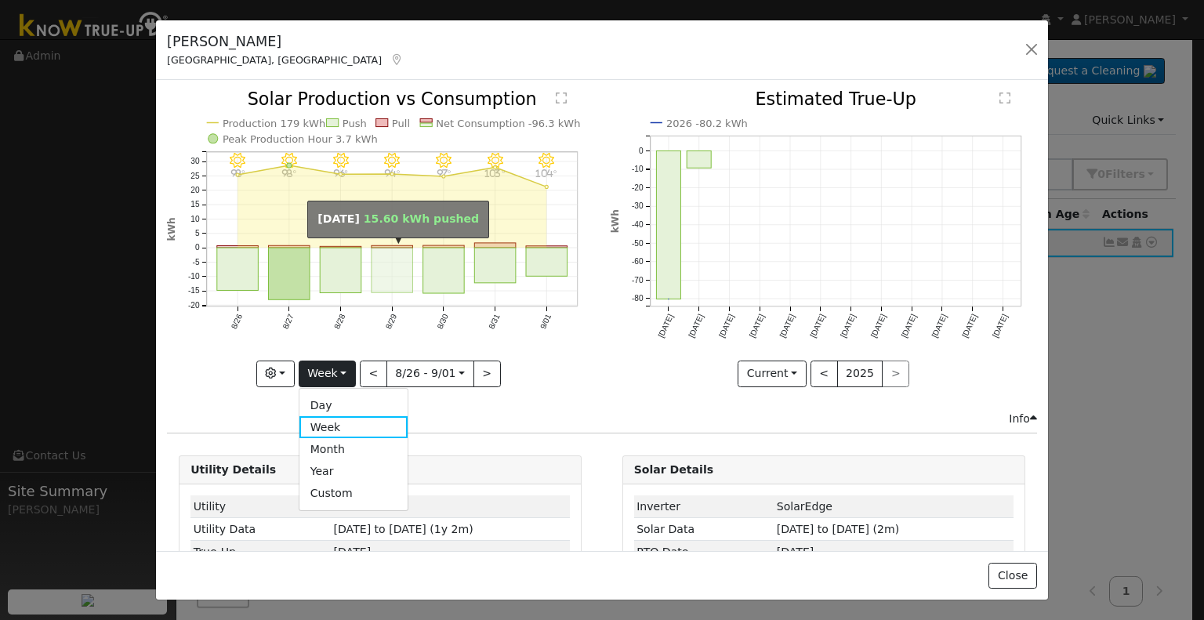
click at [398, 263] on rect "onclick=""" at bounding box center [393, 271] width 42 height 45
type input "2025-08-29"
